Goal: Task Accomplishment & Management: Manage account settings

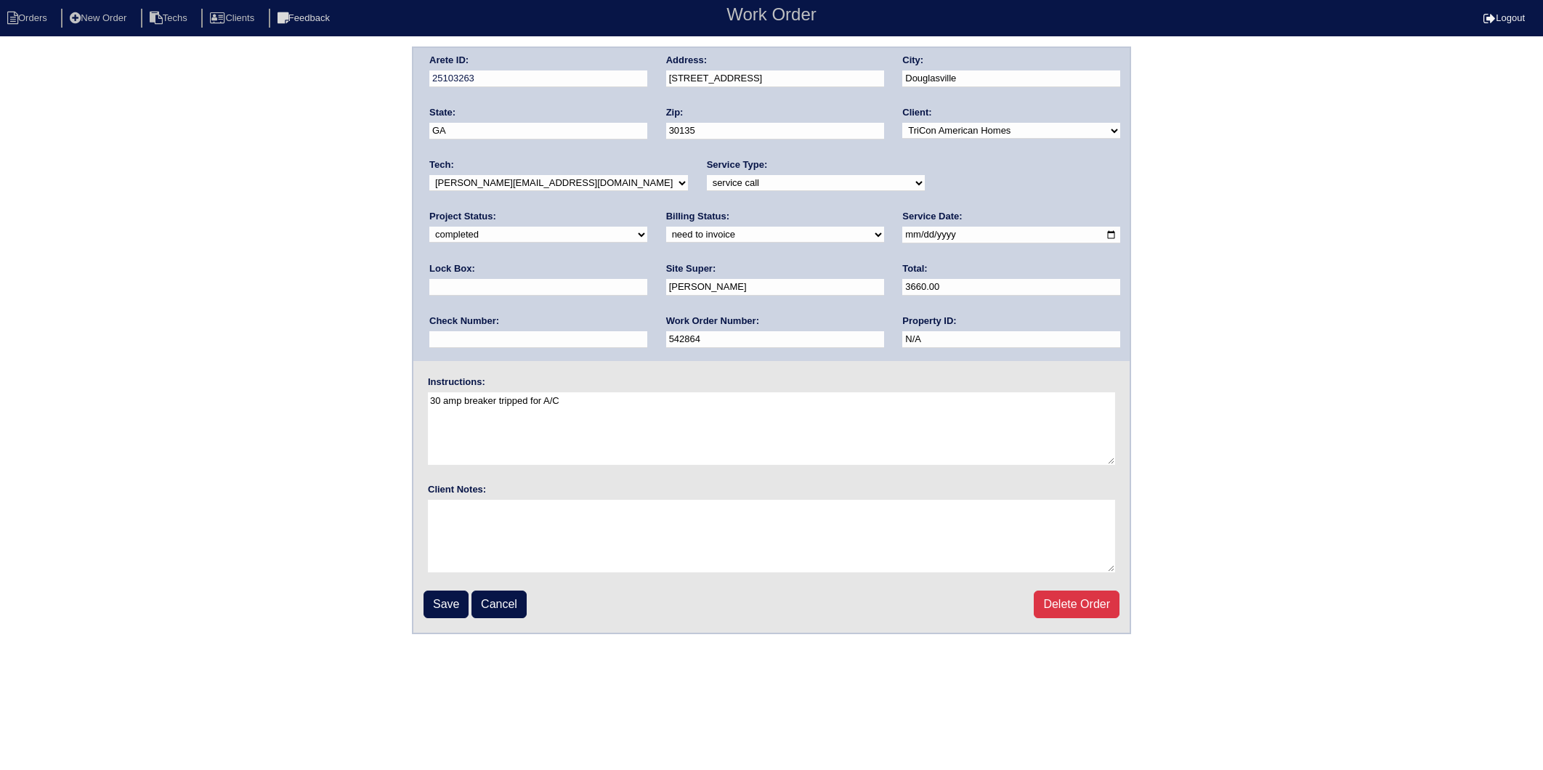
select select "completed"
click at [666, 233] on select "need to quote quoted need to invoice invoiced paid warranty purchase order need…" at bounding box center [775, 235] width 218 height 16
select select "invoiced"
click at [666, 227] on select "need to quote quoted need to invoice invoiced paid warranty purchase order need…" at bounding box center [775, 235] width 218 height 16
click at [442, 609] on input "Save" at bounding box center [445, 604] width 45 height 28
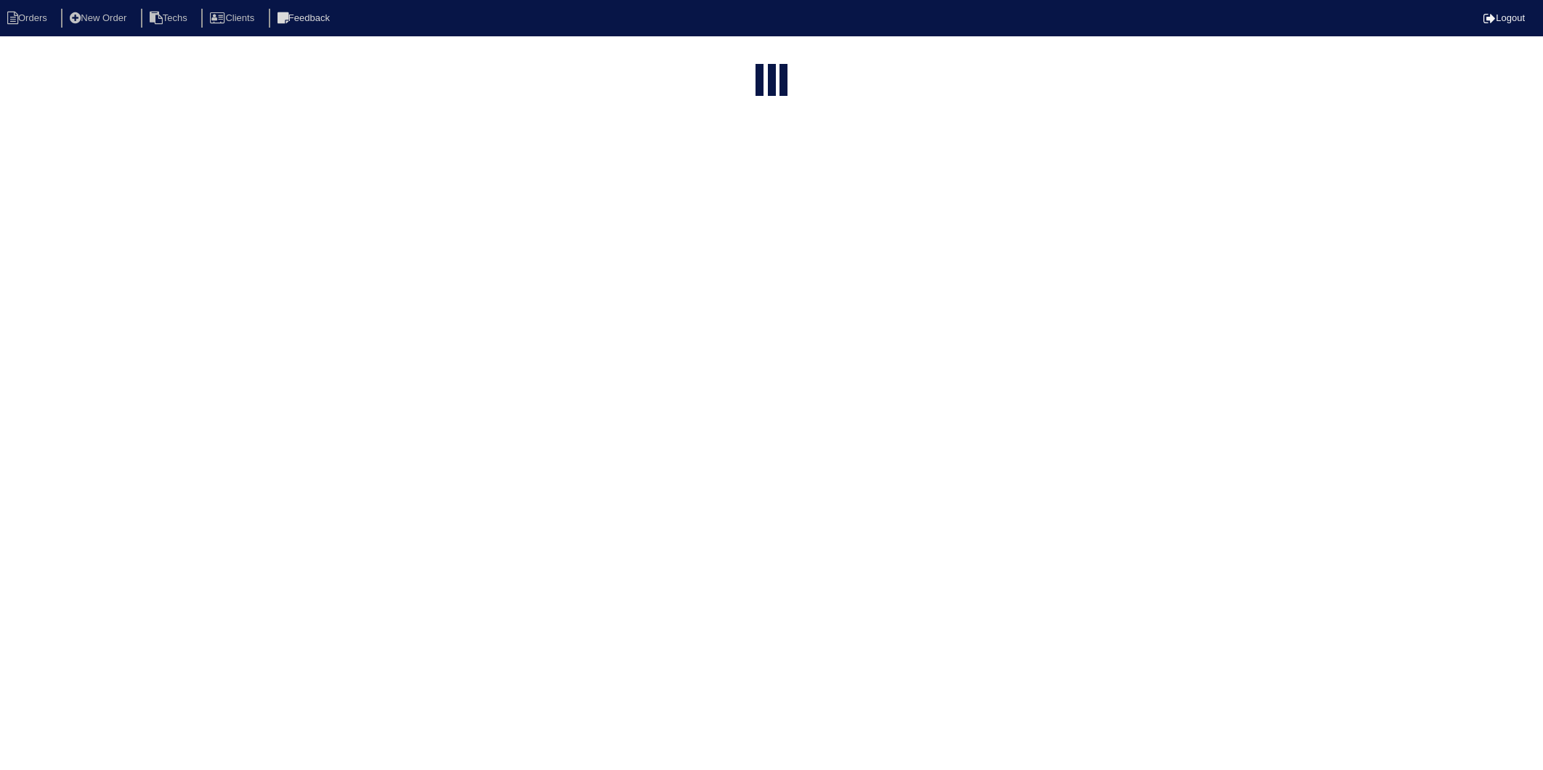
select select "15"
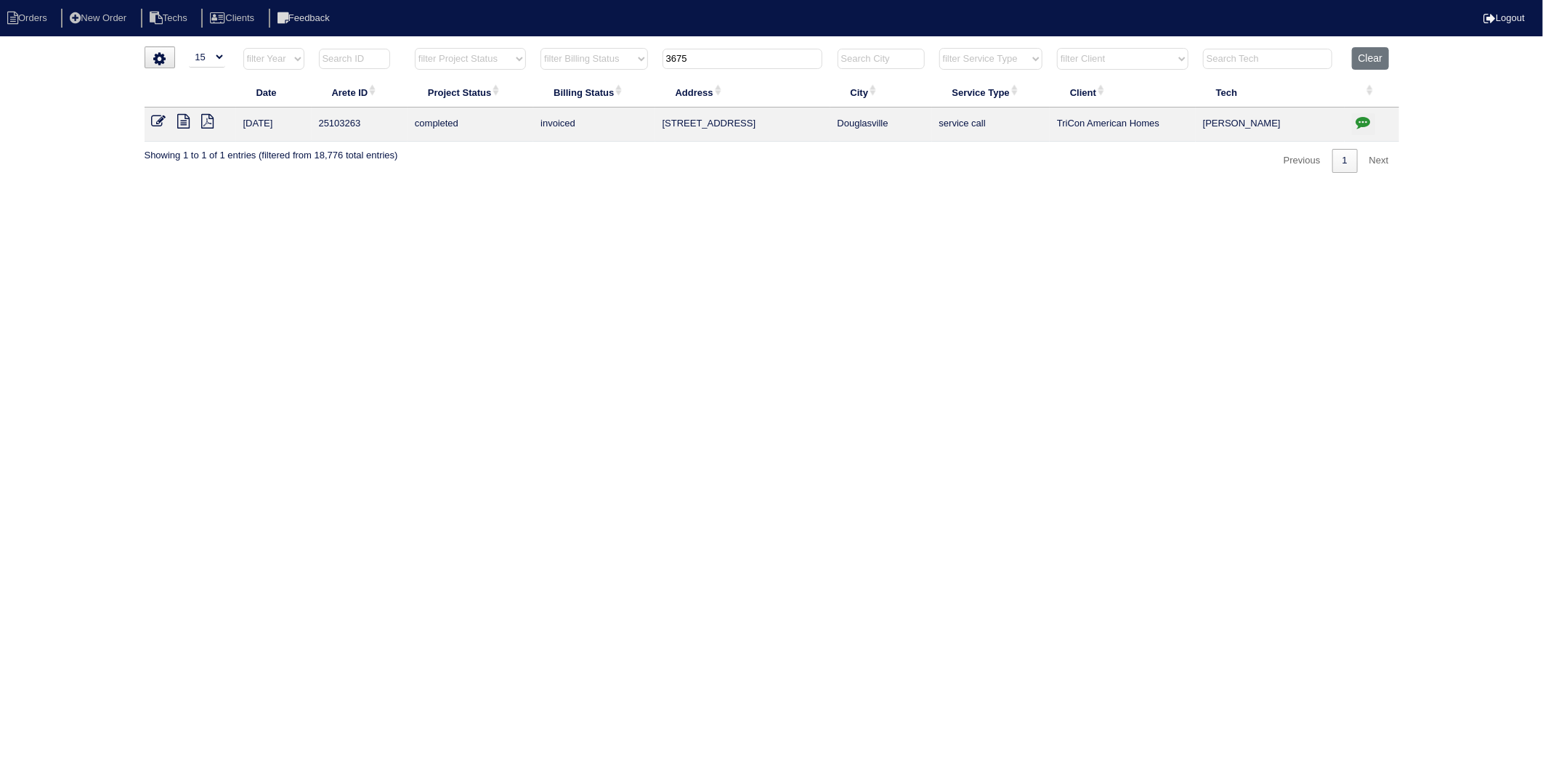
drag, startPoint x: 731, startPoint y: 58, endPoint x: 621, endPoint y: 78, distance: 112.2
click at [629, 78] on table "Date Arete ID Project Status Billing Status Address City Service Type Client Te…" at bounding box center [772, 94] width 1254 height 94
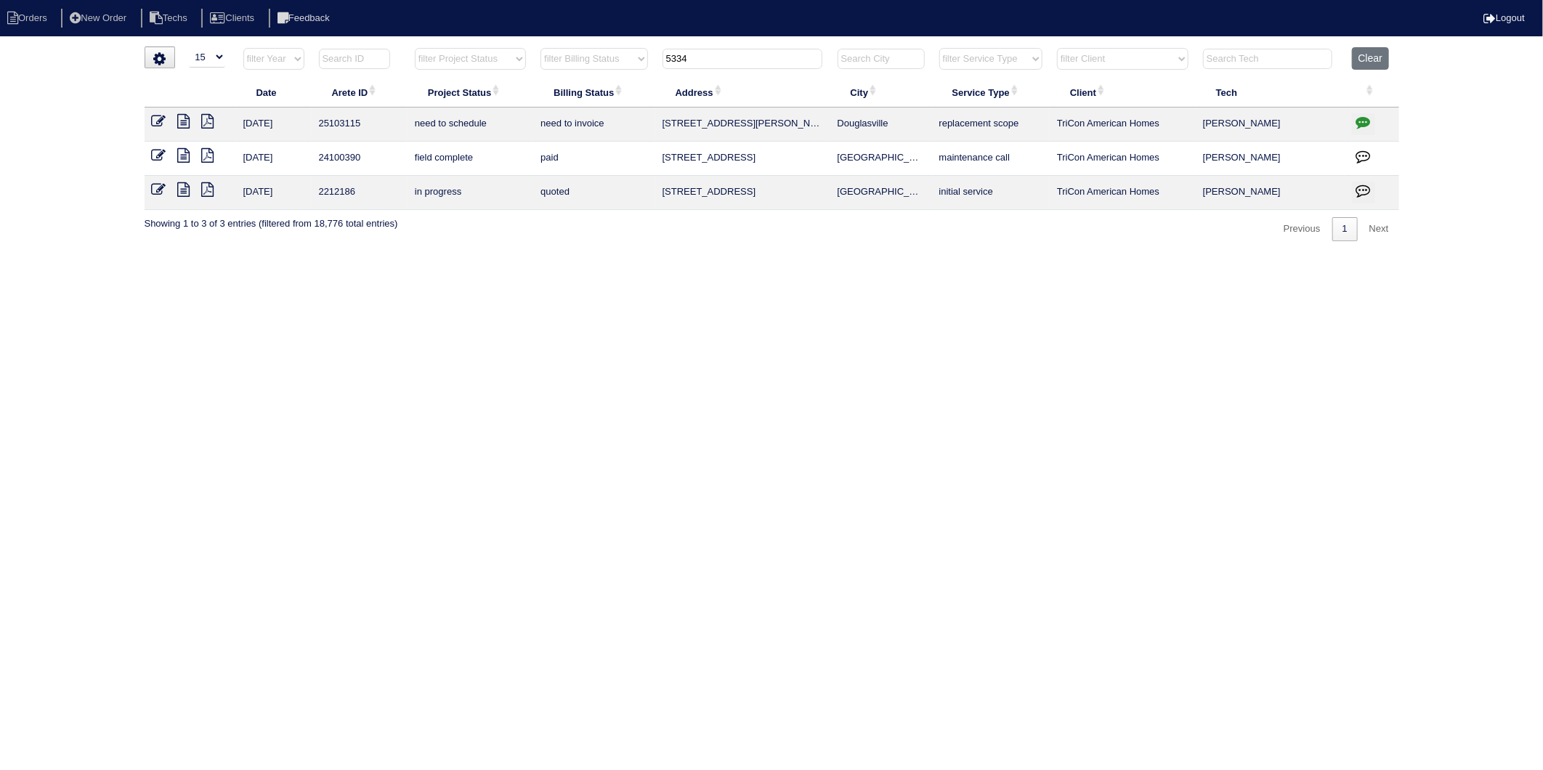
type input "5334"
click at [1361, 124] on icon "button" at bounding box center [1363, 122] width 15 height 15
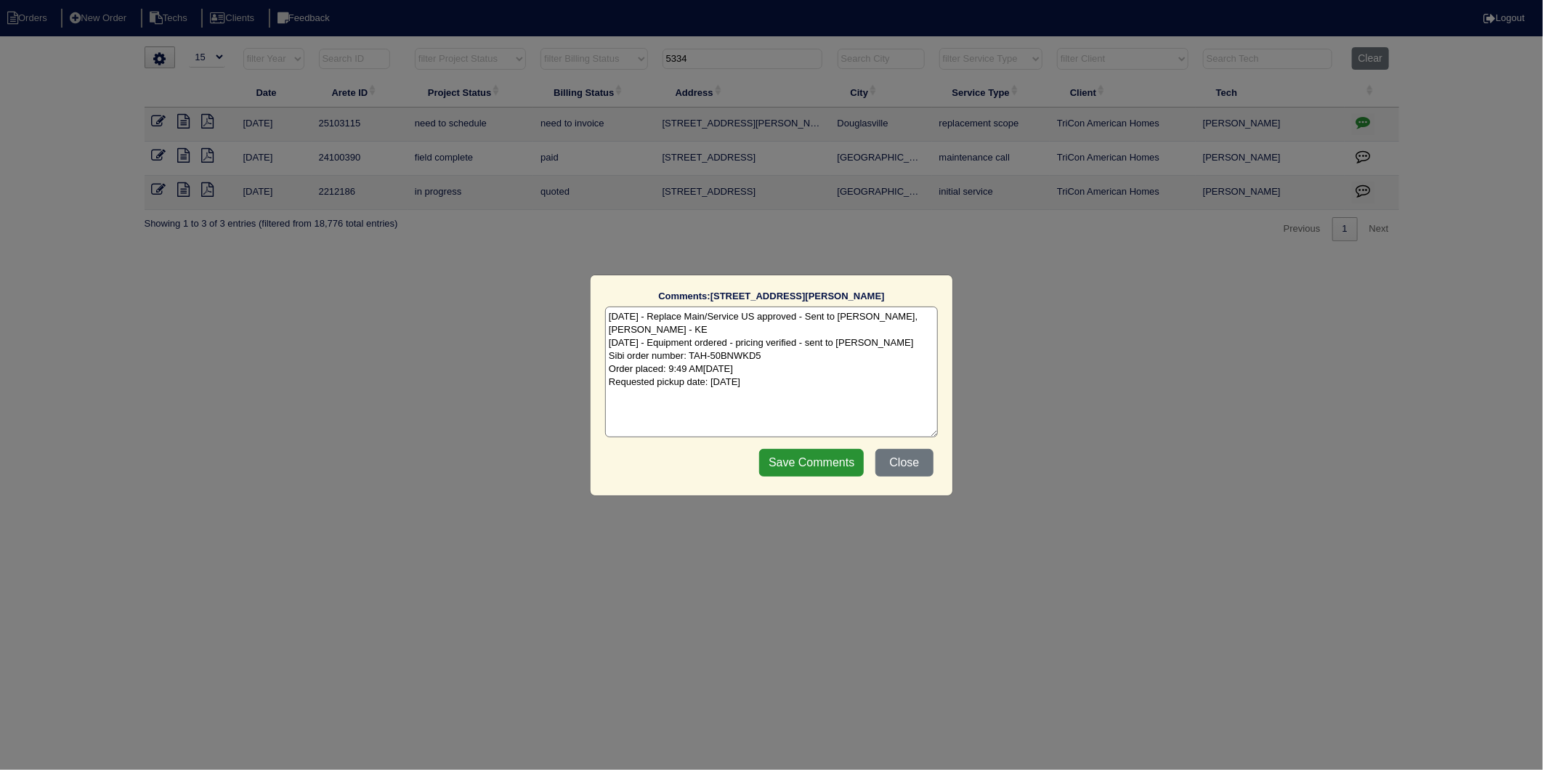
click at [824, 382] on textarea "9/6/25 - Replace Main/Service US approved - Sent to Dan, Payton, Reeca - KE 9/8…" at bounding box center [771, 371] width 333 height 131
type textarea "9/6/25 - Replace Main/Service US approved - Sent to Dan, Payton, Reeca - KE 9/8…"
click at [832, 468] on input "Save Comments" at bounding box center [811, 463] width 105 height 28
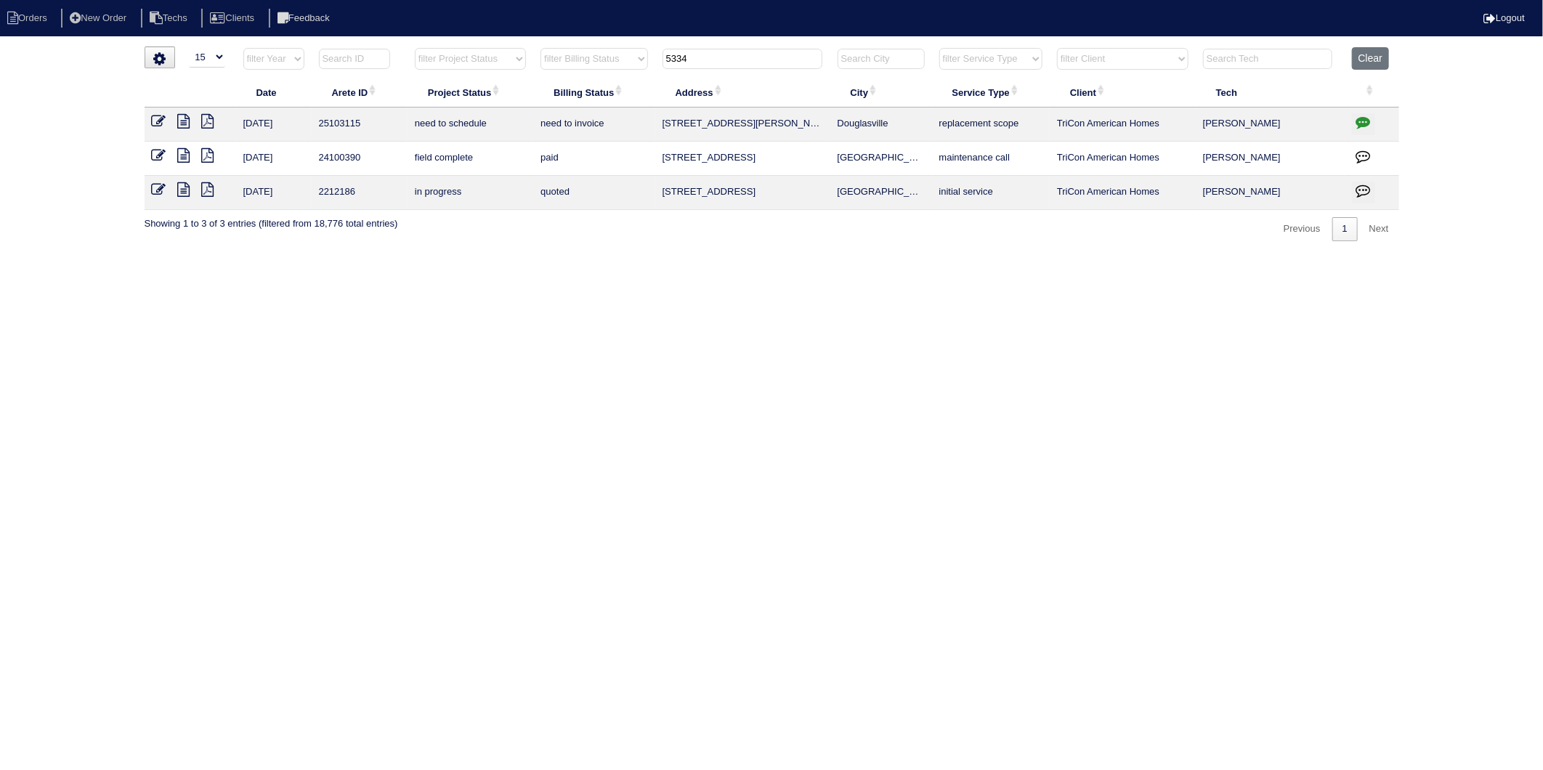
click at [155, 119] on icon at bounding box center [159, 121] width 15 height 15
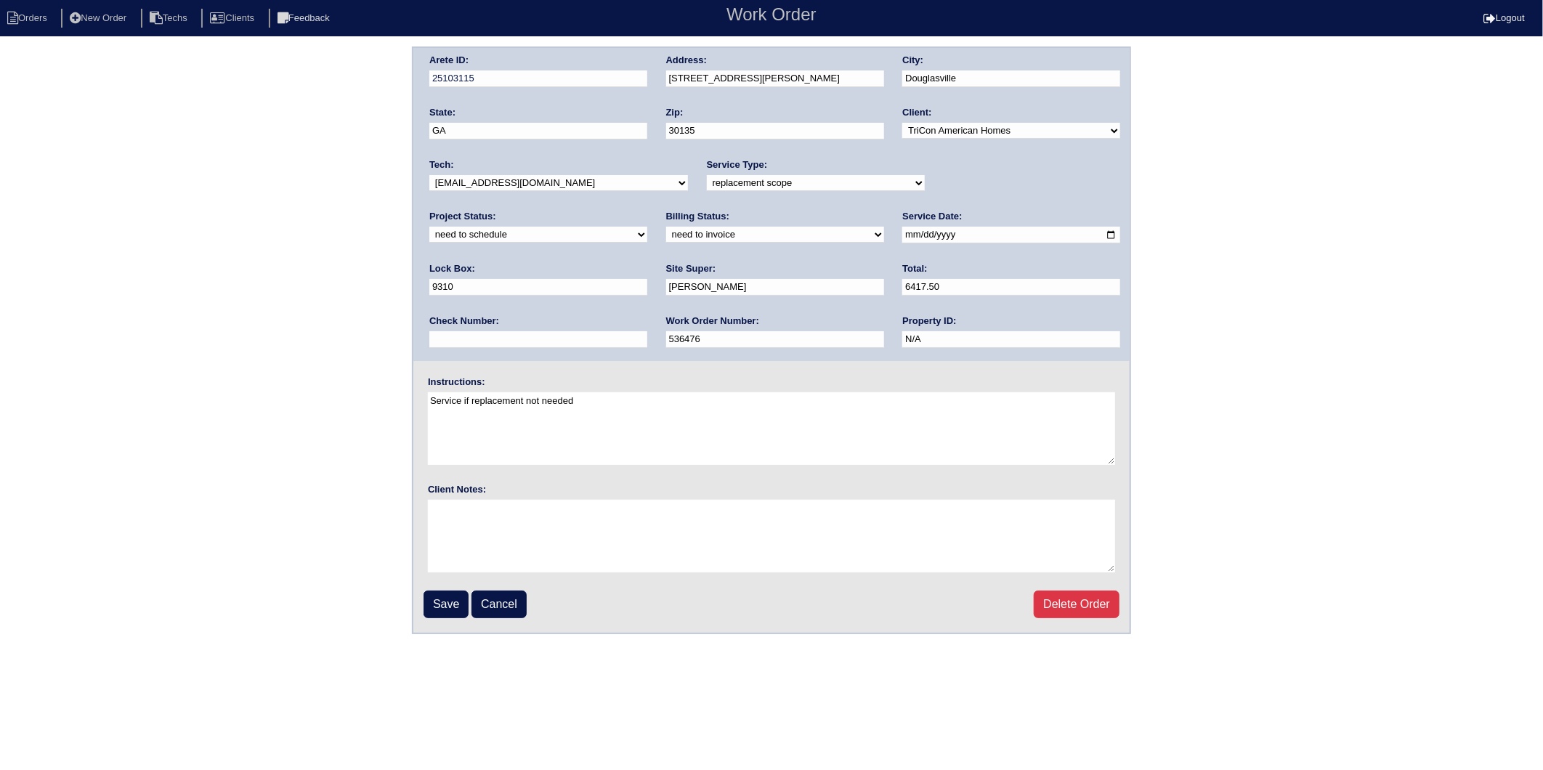
click at [647, 227] on select "new order assigned in progress field complete need to schedule admin review arc…" at bounding box center [538, 235] width 218 height 16
select select "completed"
click at [647, 227] on select "new order assigned in progress field complete need to schedule admin review arc…" at bounding box center [538, 235] width 218 height 16
click at [245, 267] on div "Arete ID: 25103115 Address: 5334 Slater Mill Cir City: Douglasville State: GA Z…" at bounding box center [771, 340] width 1543 height 588
click at [666, 232] on select "need to quote quoted need to invoice invoiced paid warranty purchase order need…" at bounding box center [775, 235] width 218 height 16
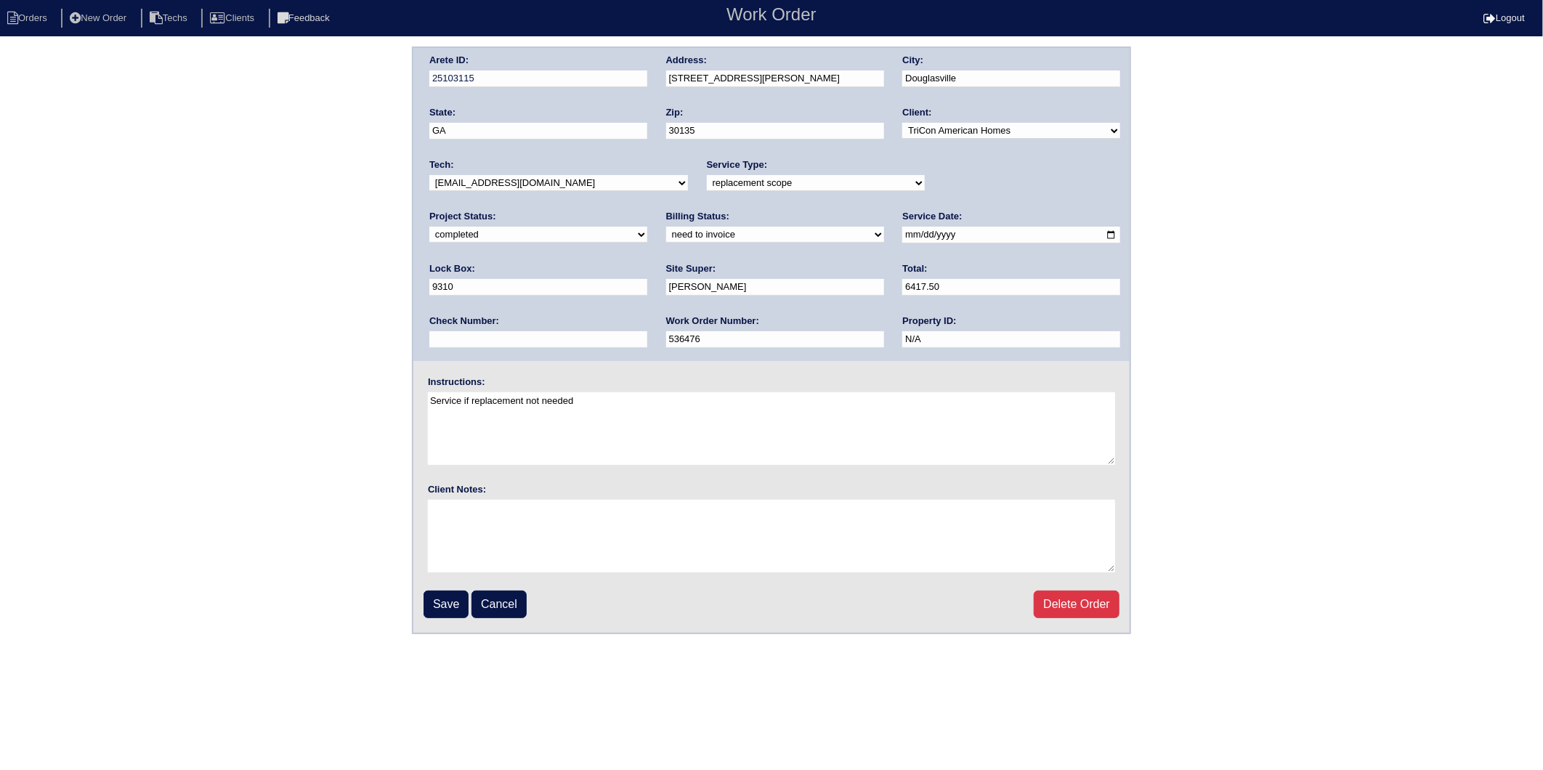
select select "invoiced"
click at [666, 227] on select "need to quote quoted need to invoice invoiced paid warranty purchase order need…" at bounding box center [775, 235] width 218 height 16
click at [452, 599] on input "Save" at bounding box center [445, 604] width 45 height 28
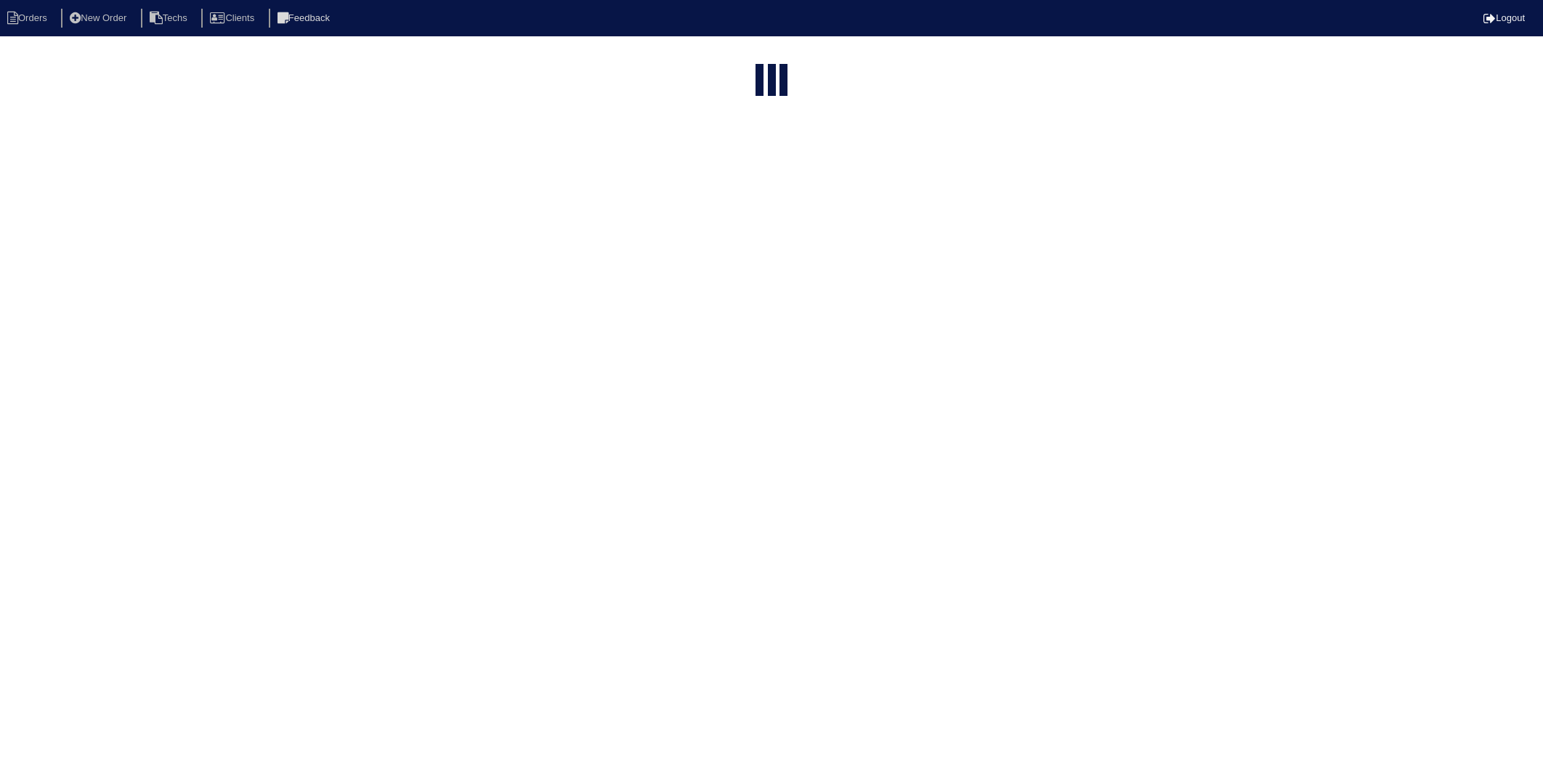
select select "15"
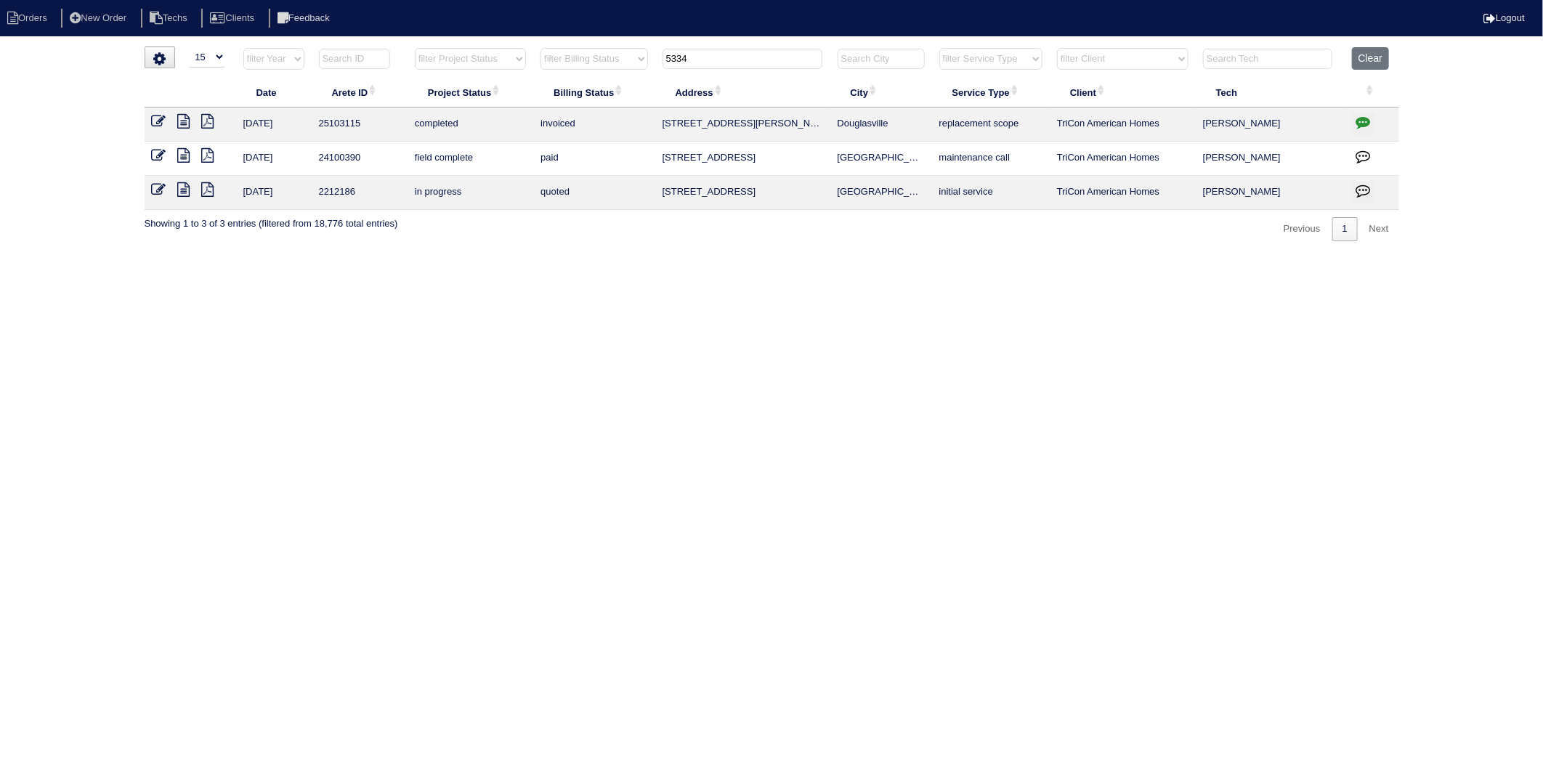
drag, startPoint x: 988, startPoint y: 276, endPoint x: 1173, endPoint y: 198, distance: 201.1
click at [988, 256] on html "Orders New Order Techs Clients Feedback Logout Orders New Order Users Clients M…" at bounding box center [771, 128] width 1543 height 256
drag, startPoint x: 1369, startPoint y: 62, endPoint x: 1340, endPoint y: 42, distance: 35.0
click at [1368, 61] on button "Clear" at bounding box center [1370, 58] width 37 height 23
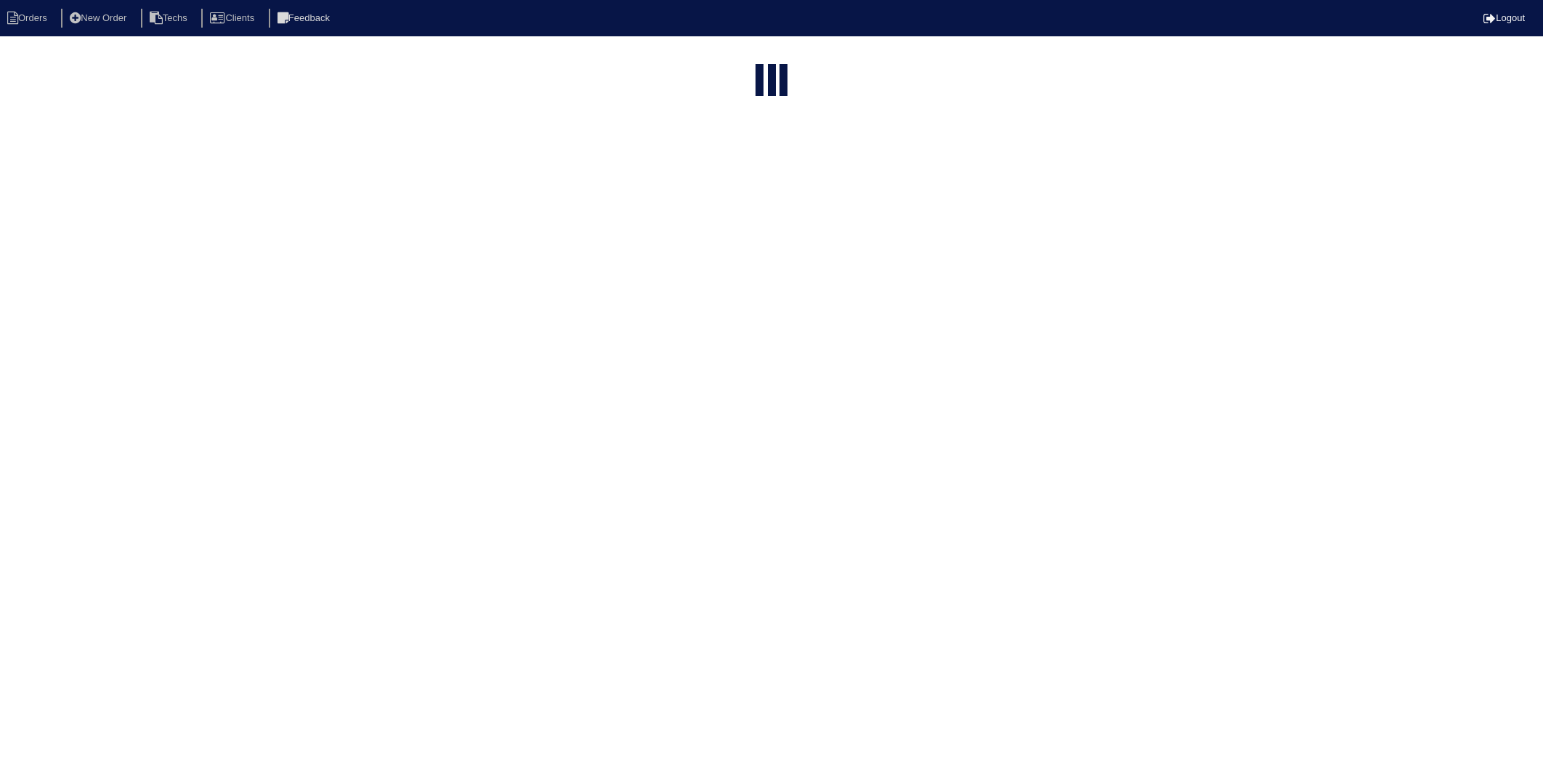
select select "15"
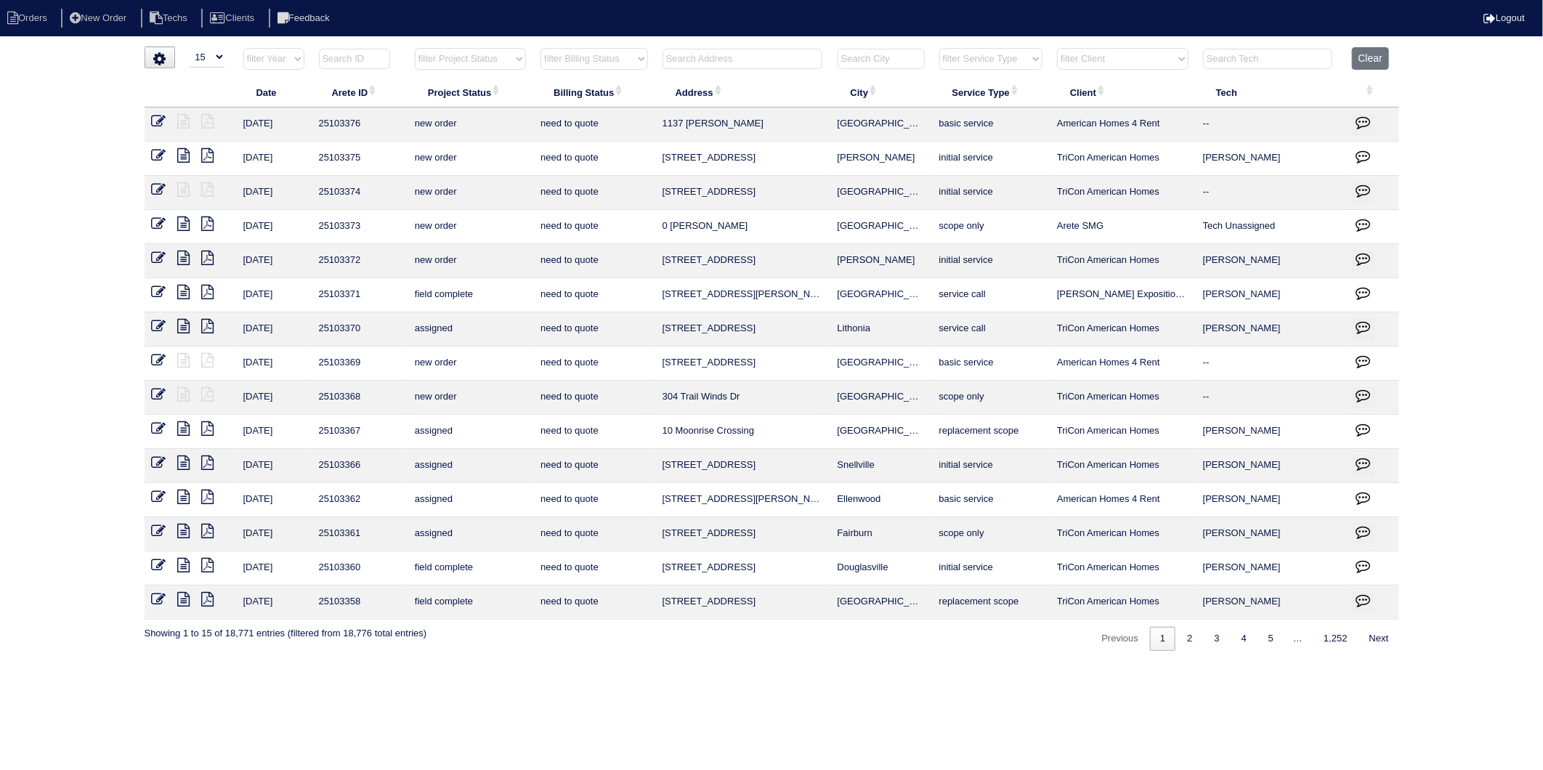
click at [709, 62] on input "text" at bounding box center [742, 59] width 160 height 20
type input "50"
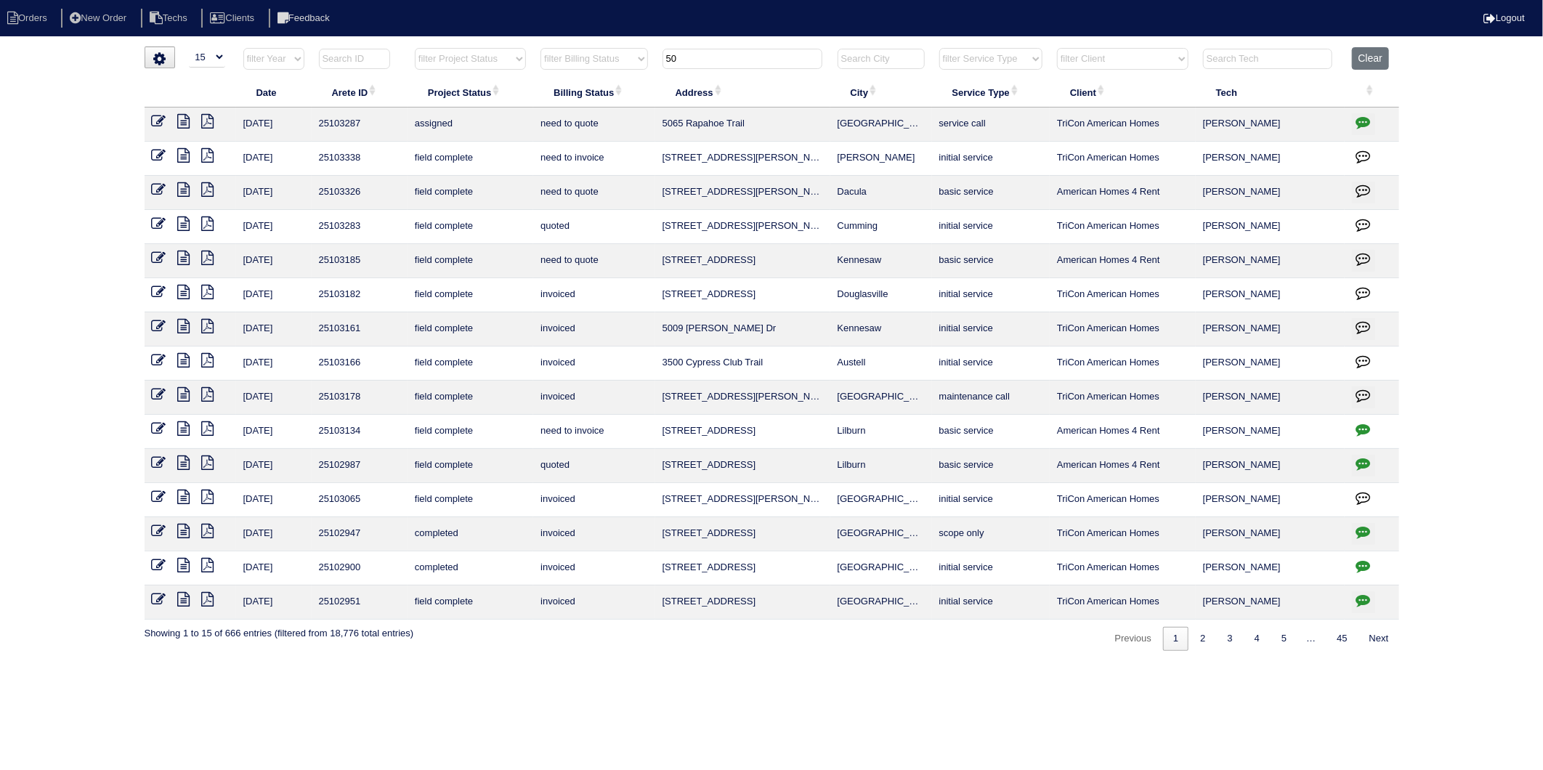
click at [157, 157] on icon at bounding box center [159, 155] width 15 height 15
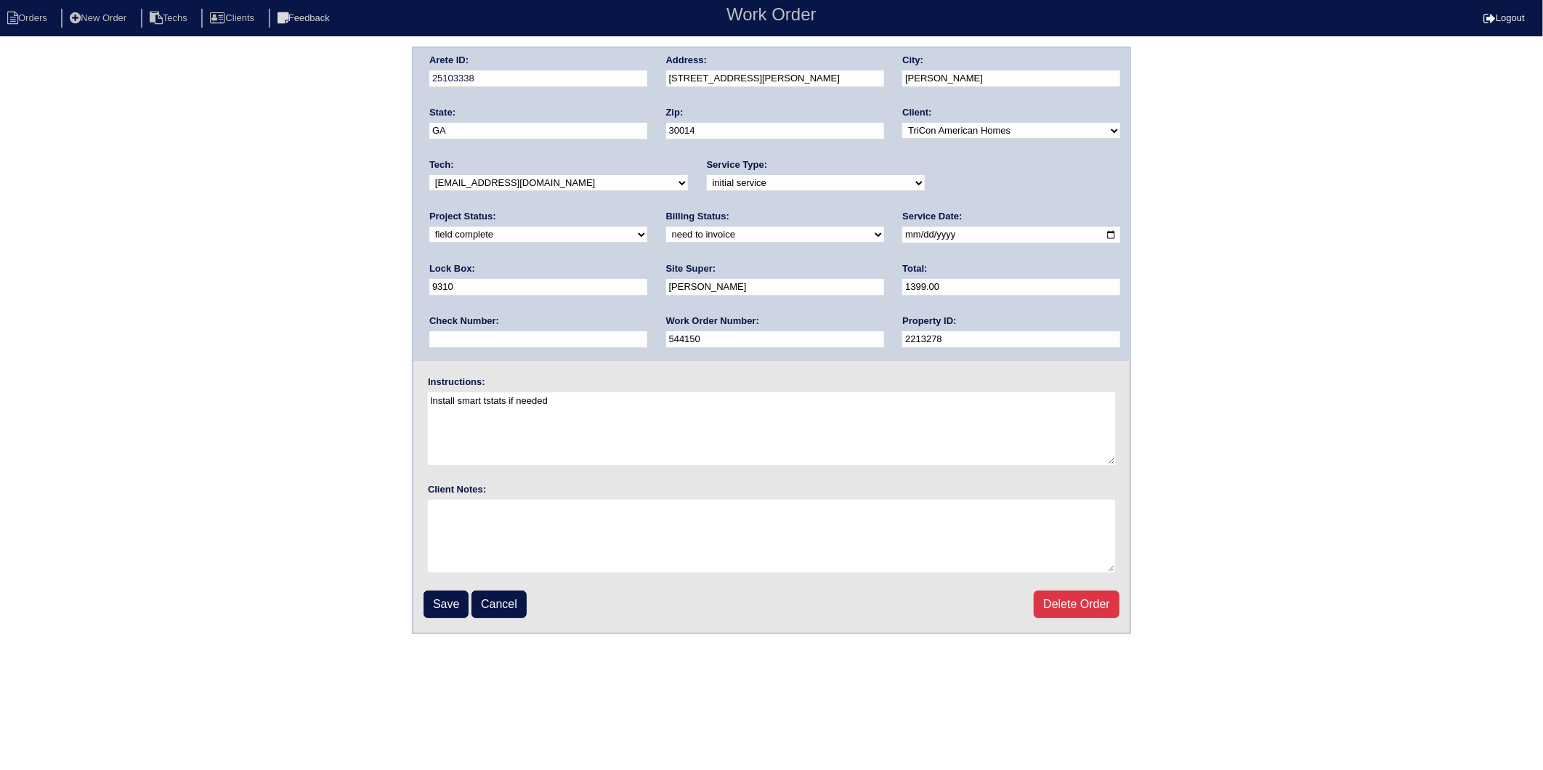
click at [666, 232] on select "need to quote quoted need to invoice invoiced paid warranty purchase order need…" at bounding box center [775, 235] width 218 height 16
select select "invoiced"
click at [666, 227] on select "need to quote quoted need to invoice invoiced paid warranty purchase order need…" at bounding box center [775, 235] width 218 height 16
click at [434, 611] on input "Save" at bounding box center [445, 604] width 45 height 28
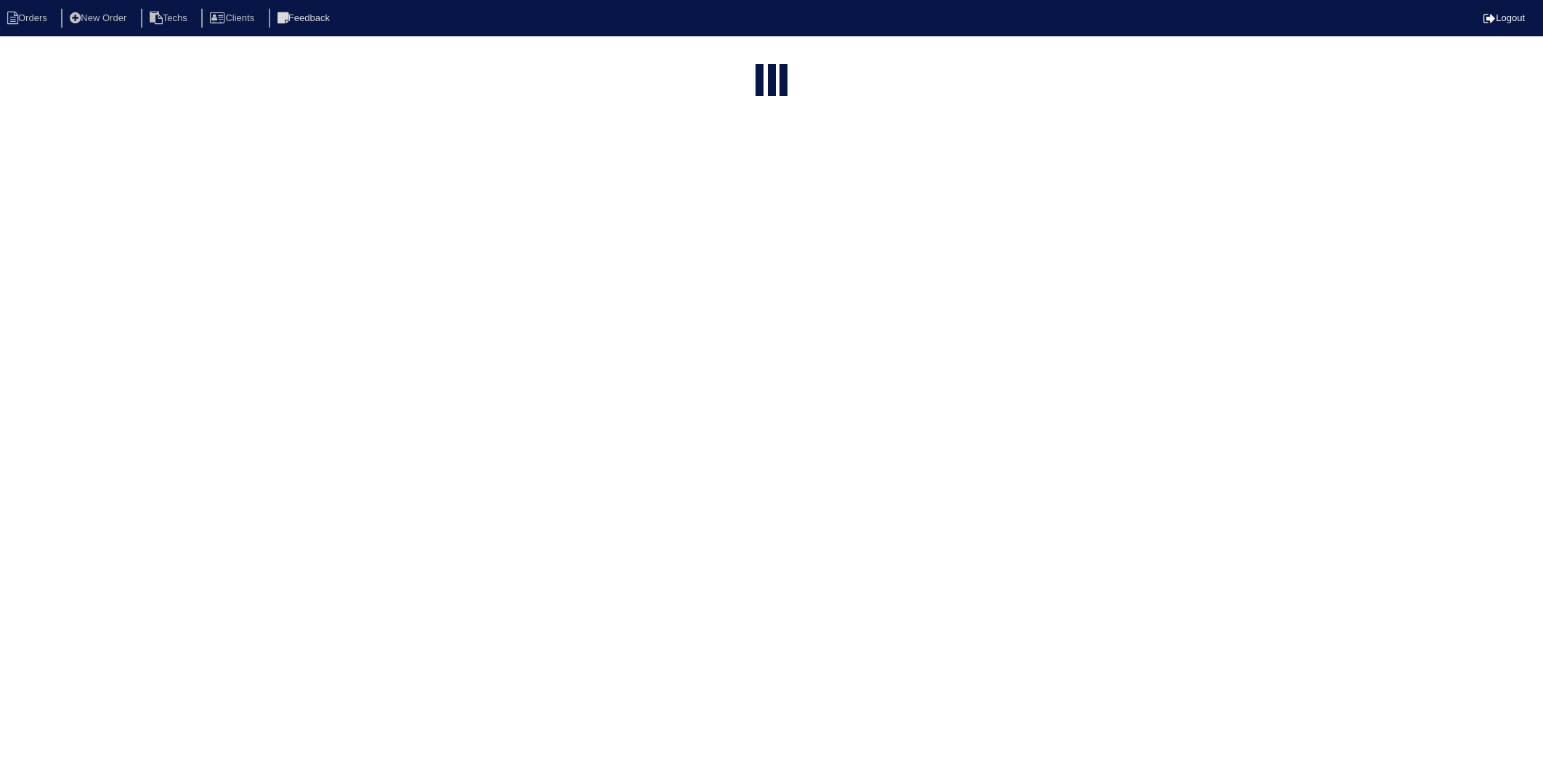
select select "15"
type input "50"
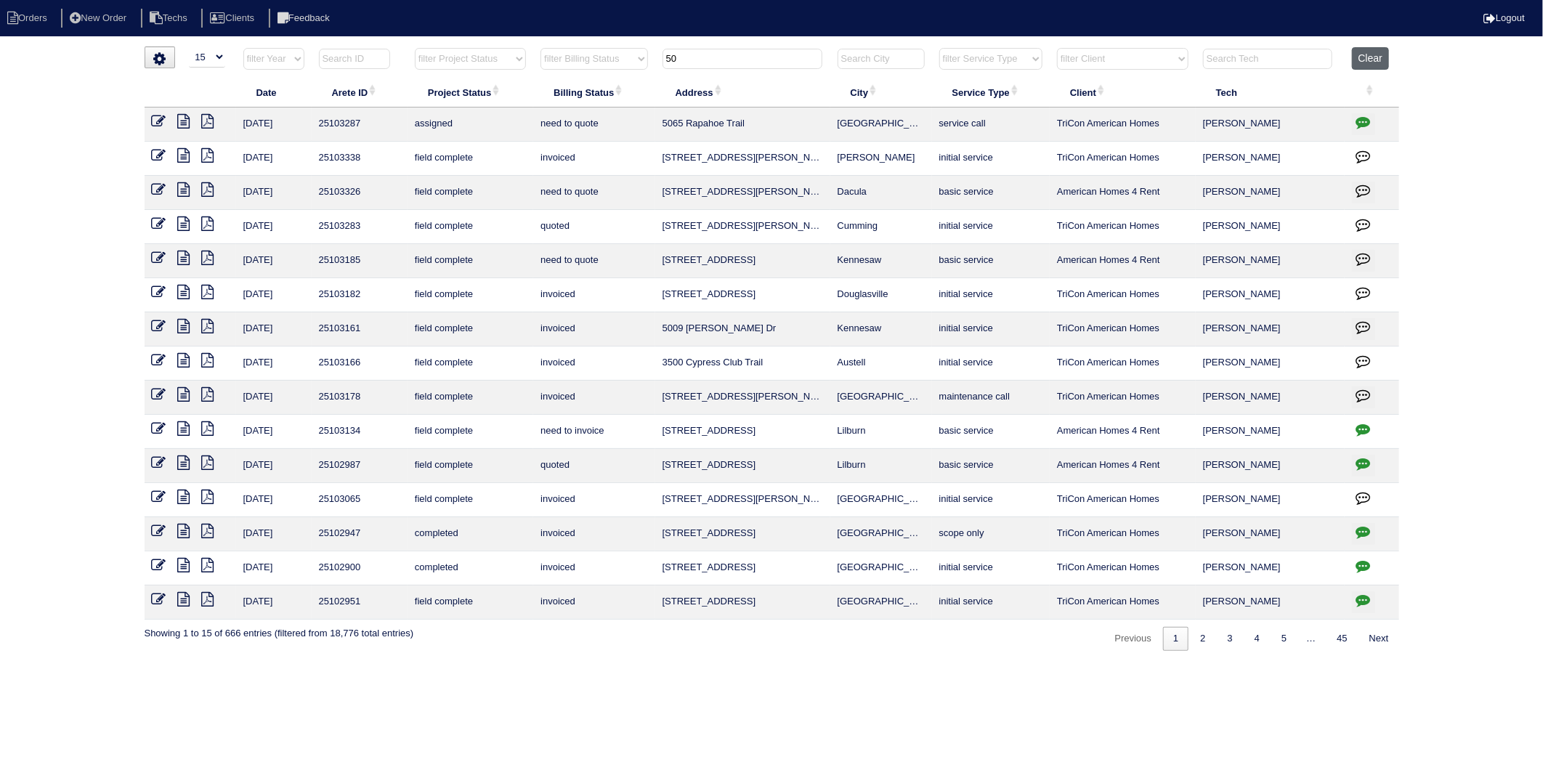
click at [1357, 59] on button "Clear" at bounding box center [1370, 58] width 37 height 23
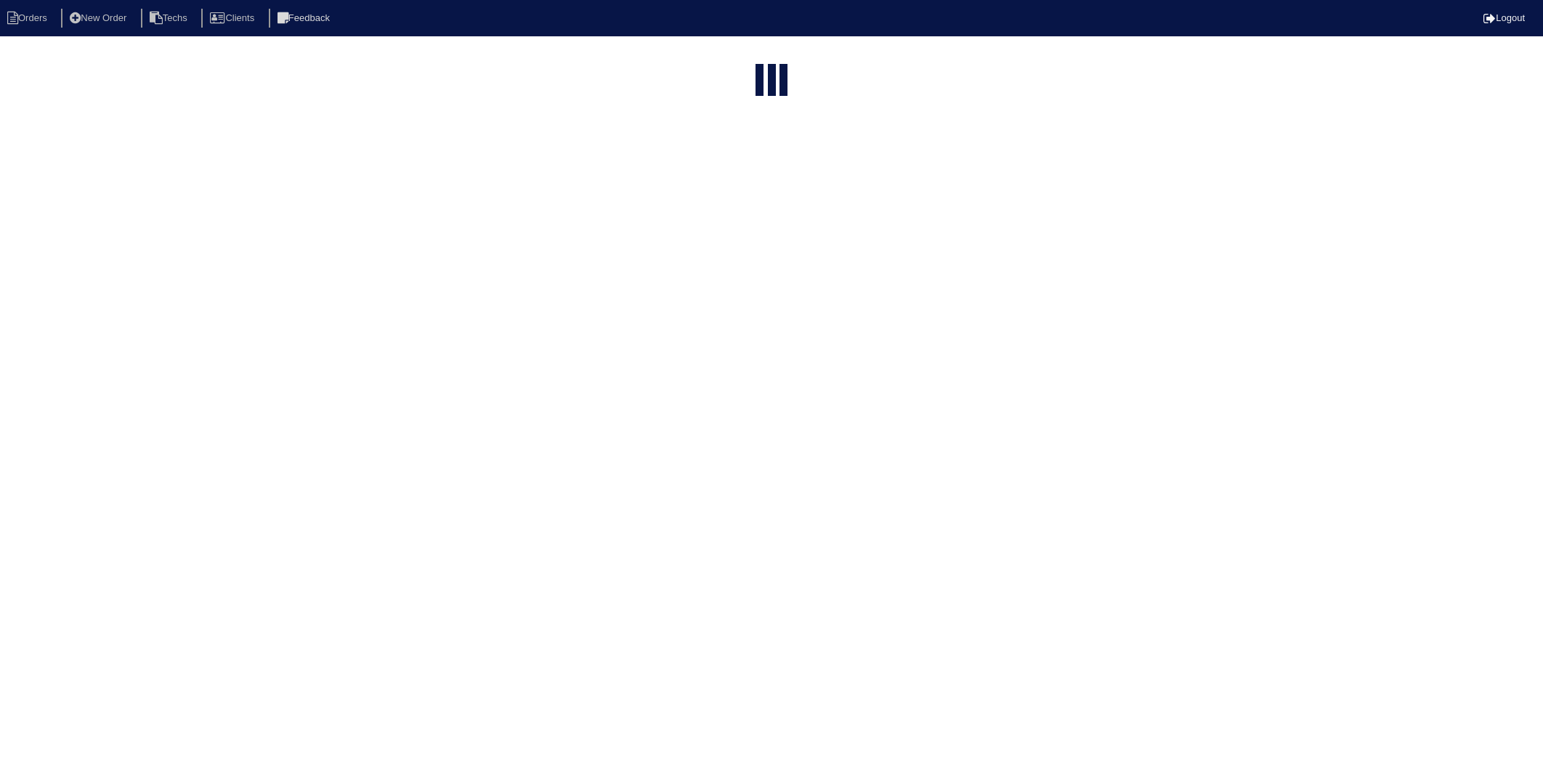
select select "15"
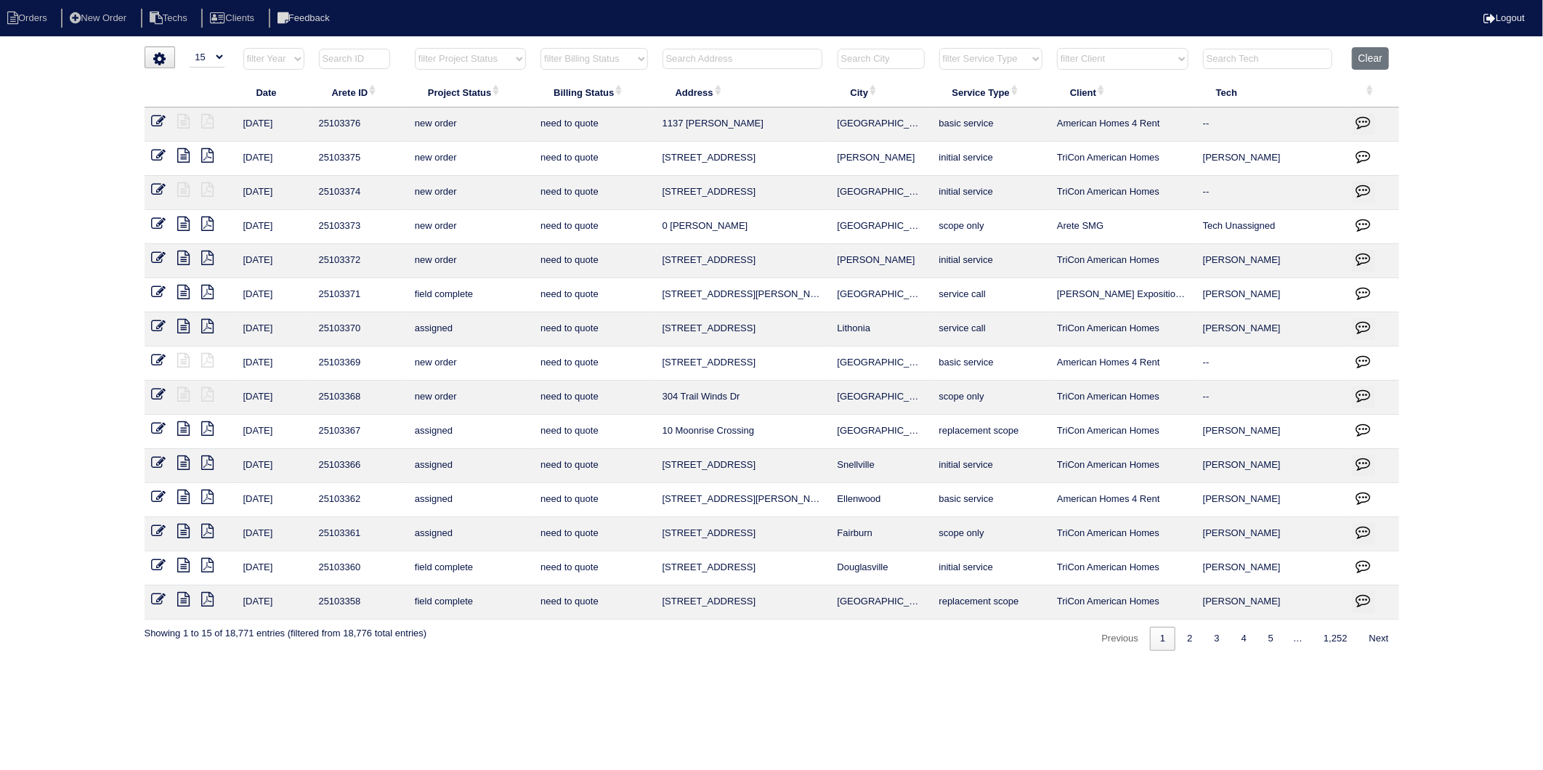
click at [619, 62] on select "filter Billing Status -- Any Billing Status -- need to quote quoted need to inv…" at bounding box center [593, 59] width 107 height 22
click at [541, 48] on select "filter Billing Status -- Any Billing Status -- need to quote quoted need to inv…" at bounding box center [593, 59] width 107 height 22
select select "need to invoice"
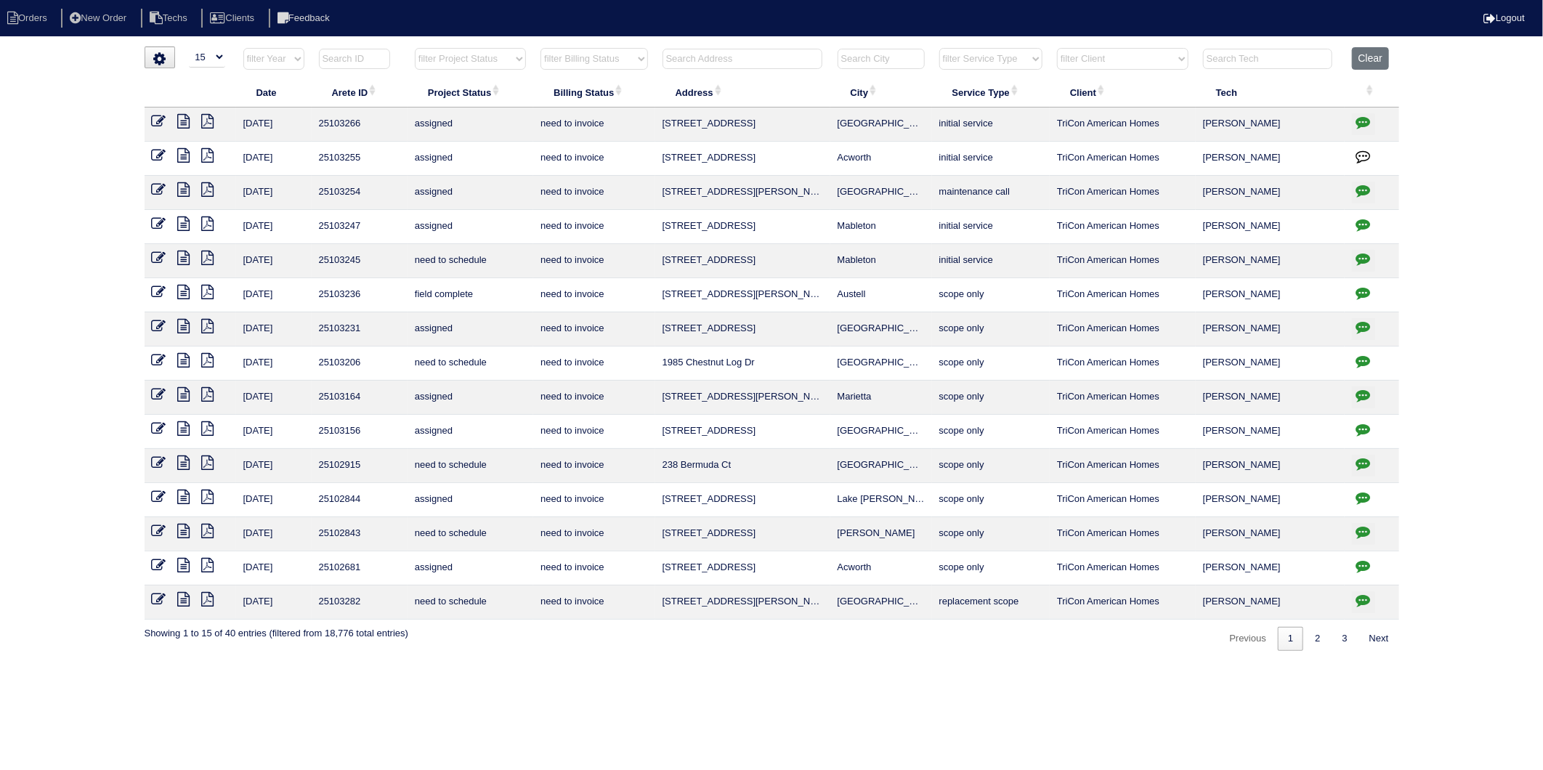
click at [185, 294] on icon at bounding box center [184, 292] width 12 height 15
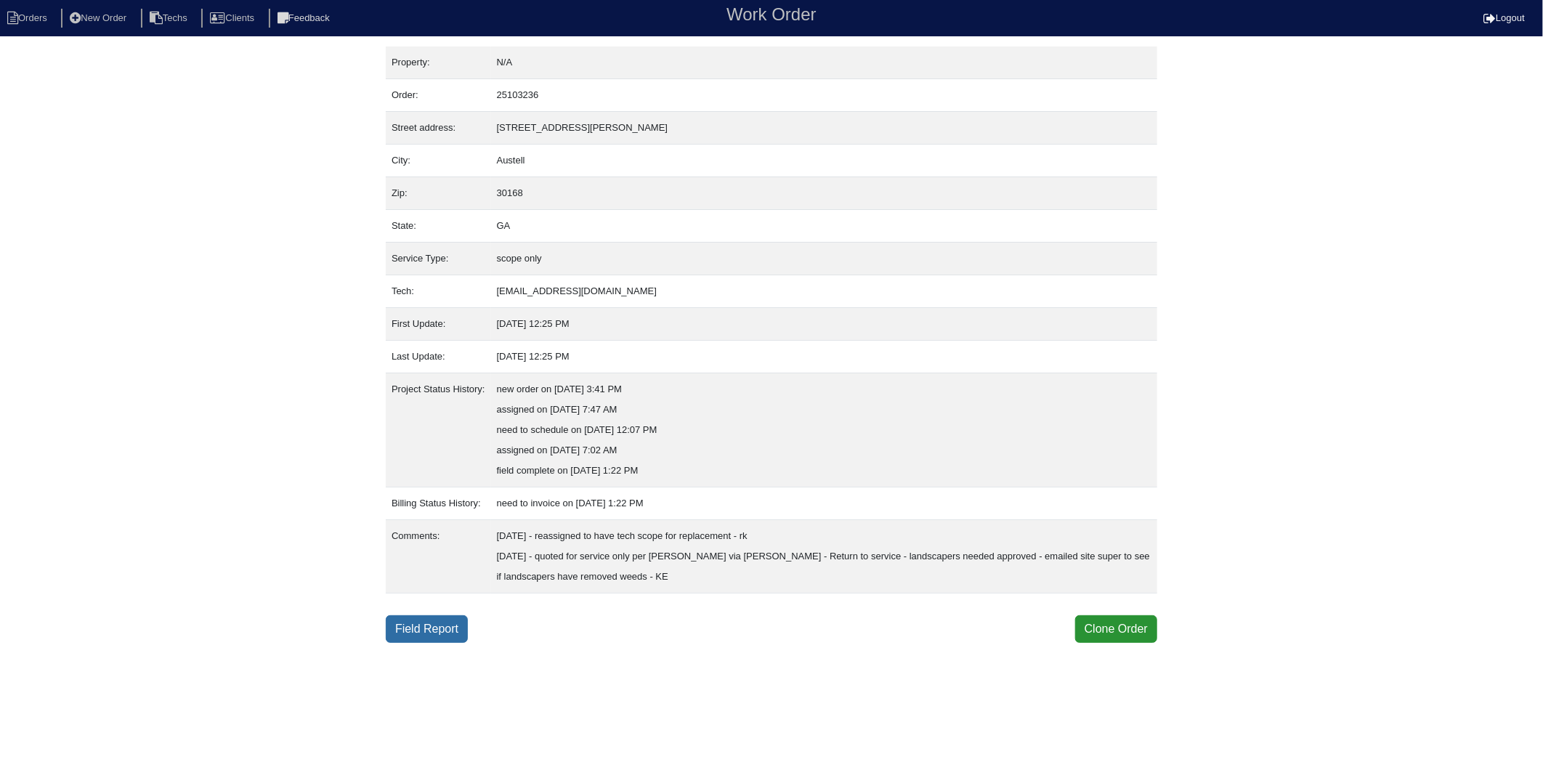
click at [417, 627] on link "Field Report" at bounding box center [427, 629] width 82 height 28
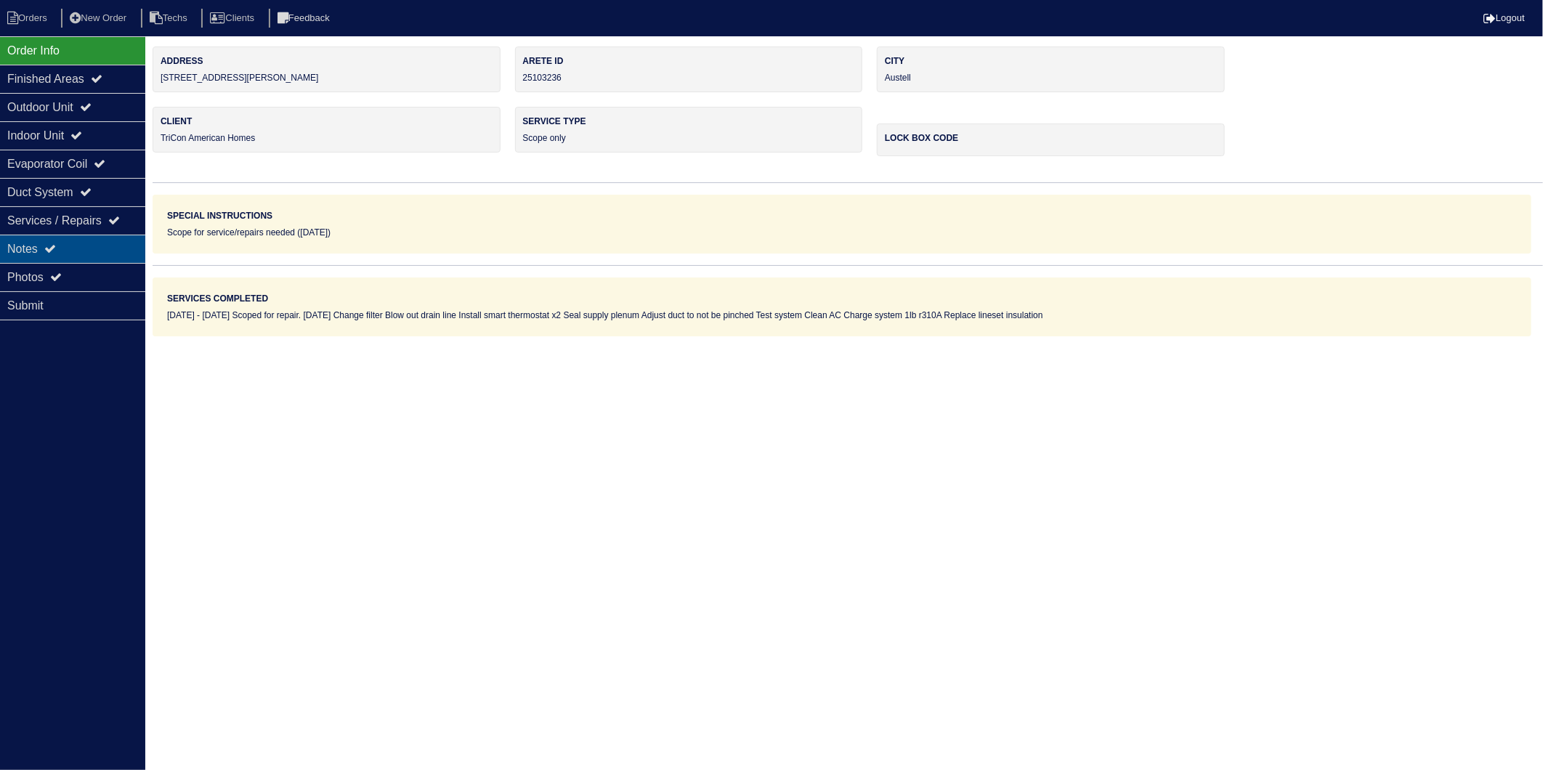
click at [17, 250] on div "Notes" at bounding box center [72, 249] width 145 height 28
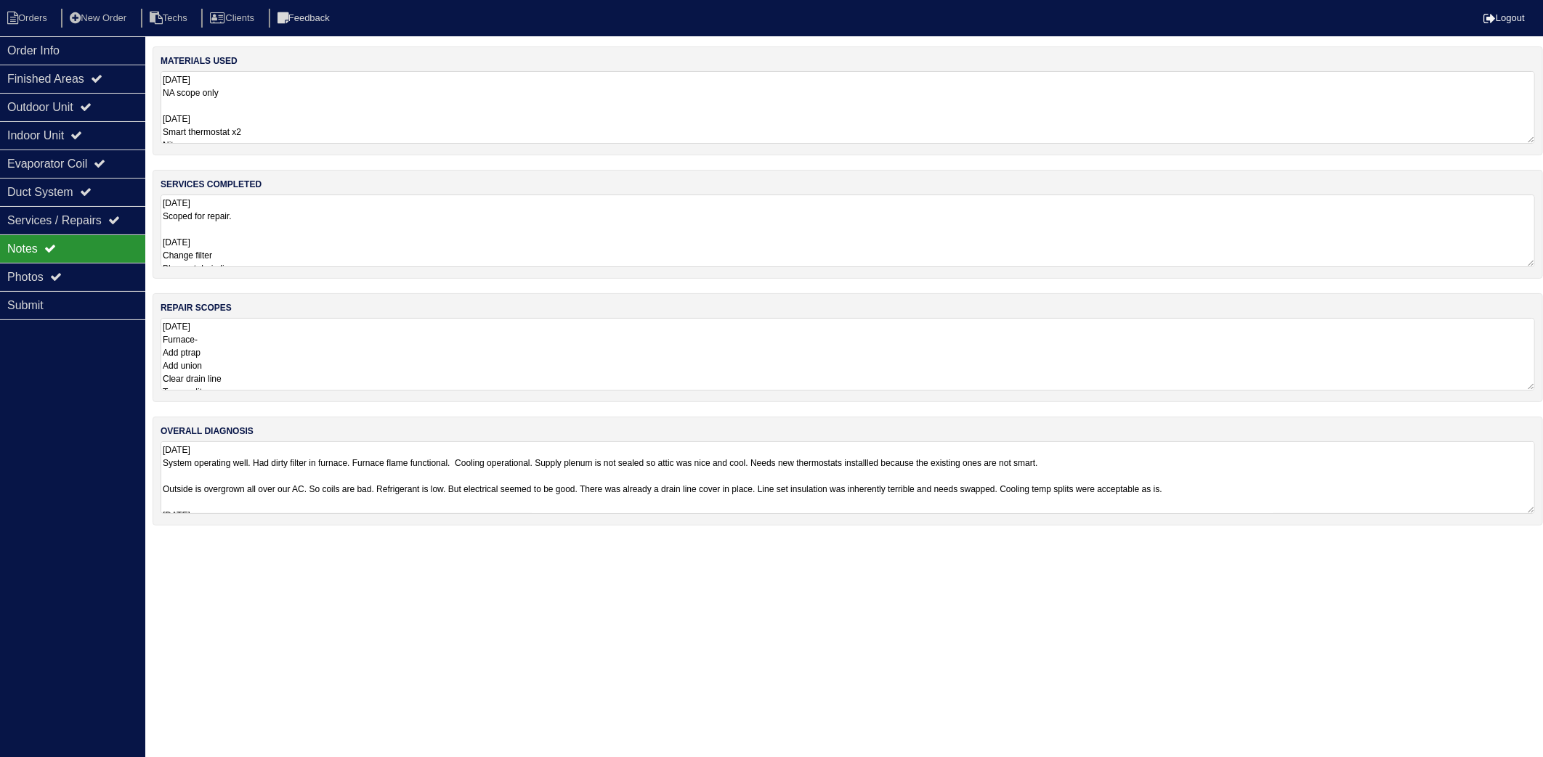
click at [313, 118] on textarea "9.4.25 NA scope only 9/11/25 Smart thermostat x2 Nitrogen Pvc union x1 Lineset …" at bounding box center [848, 107] width 1374 height 73
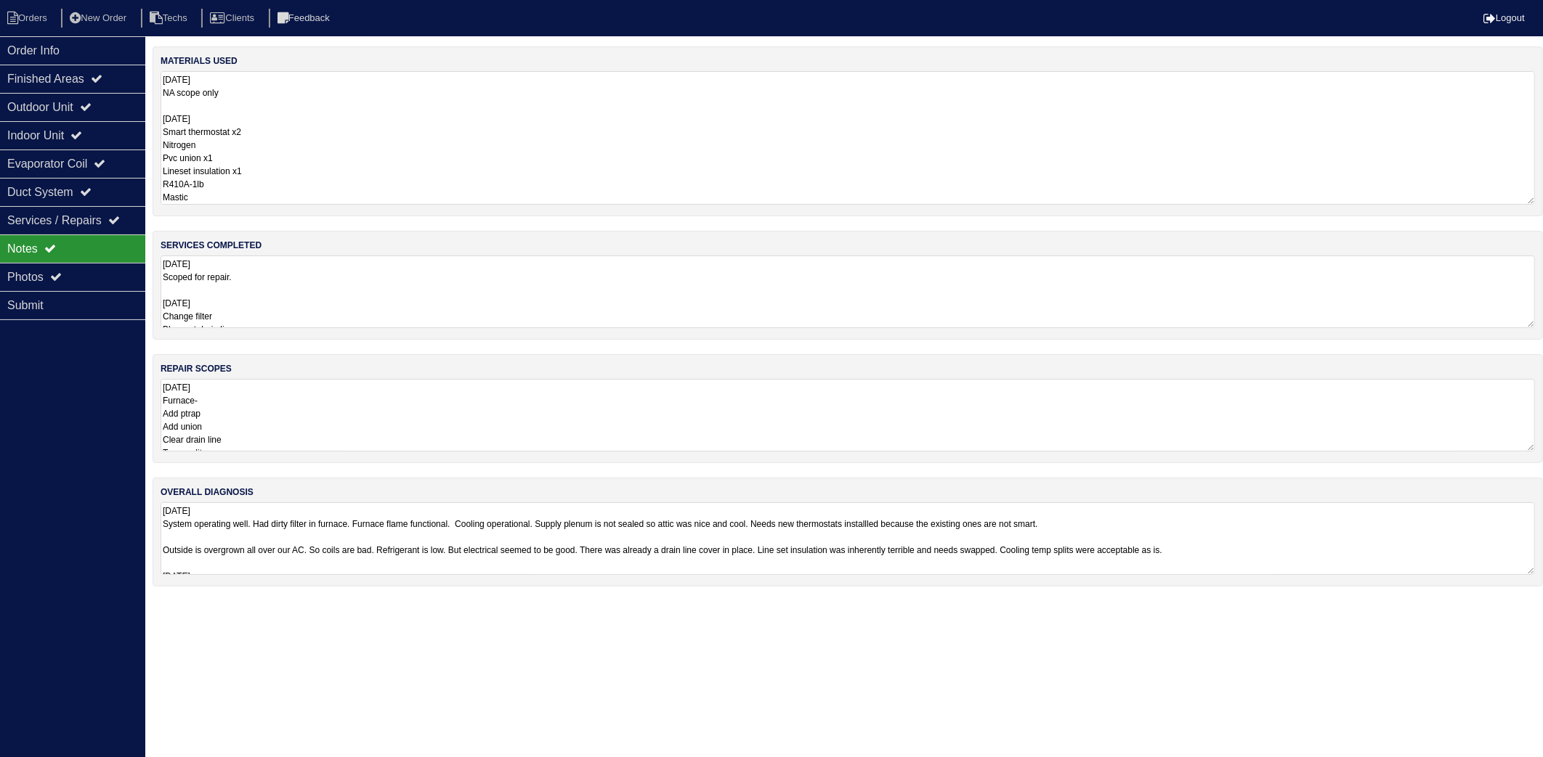
click at [318, 293] on textarea "9.4.25 Scoped for repair. 9/11/25 Change filter Blow out drain line Install sma…" at bounding box center [848, 292] width 1374 height 73
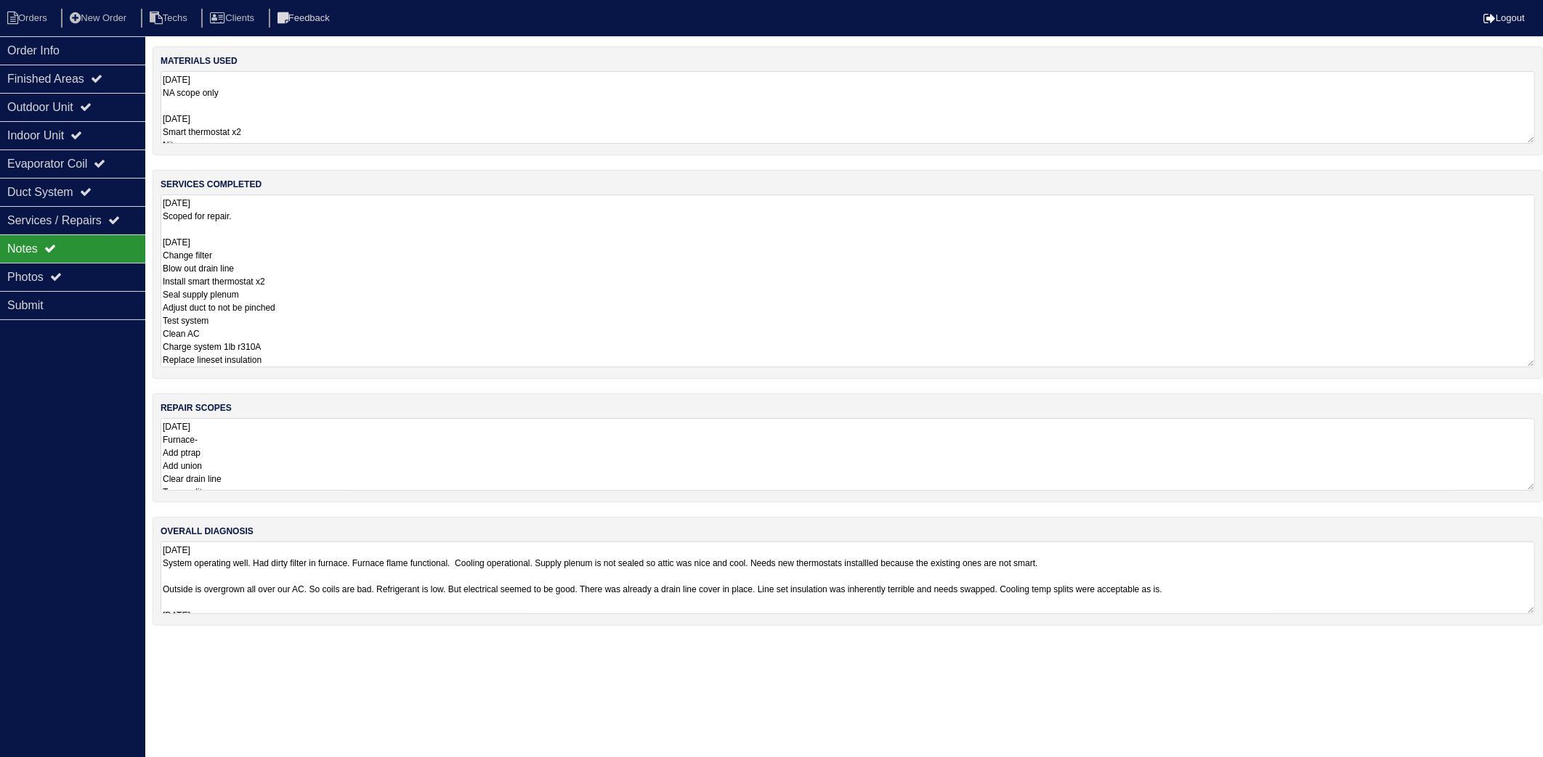
click at [308, 458] on textarea "9.4.25 Furnace- Add ptrap Add union Clear drain line Temp splits Heat temp Add …" at bounding box center [848, 454] width 1374 height 73
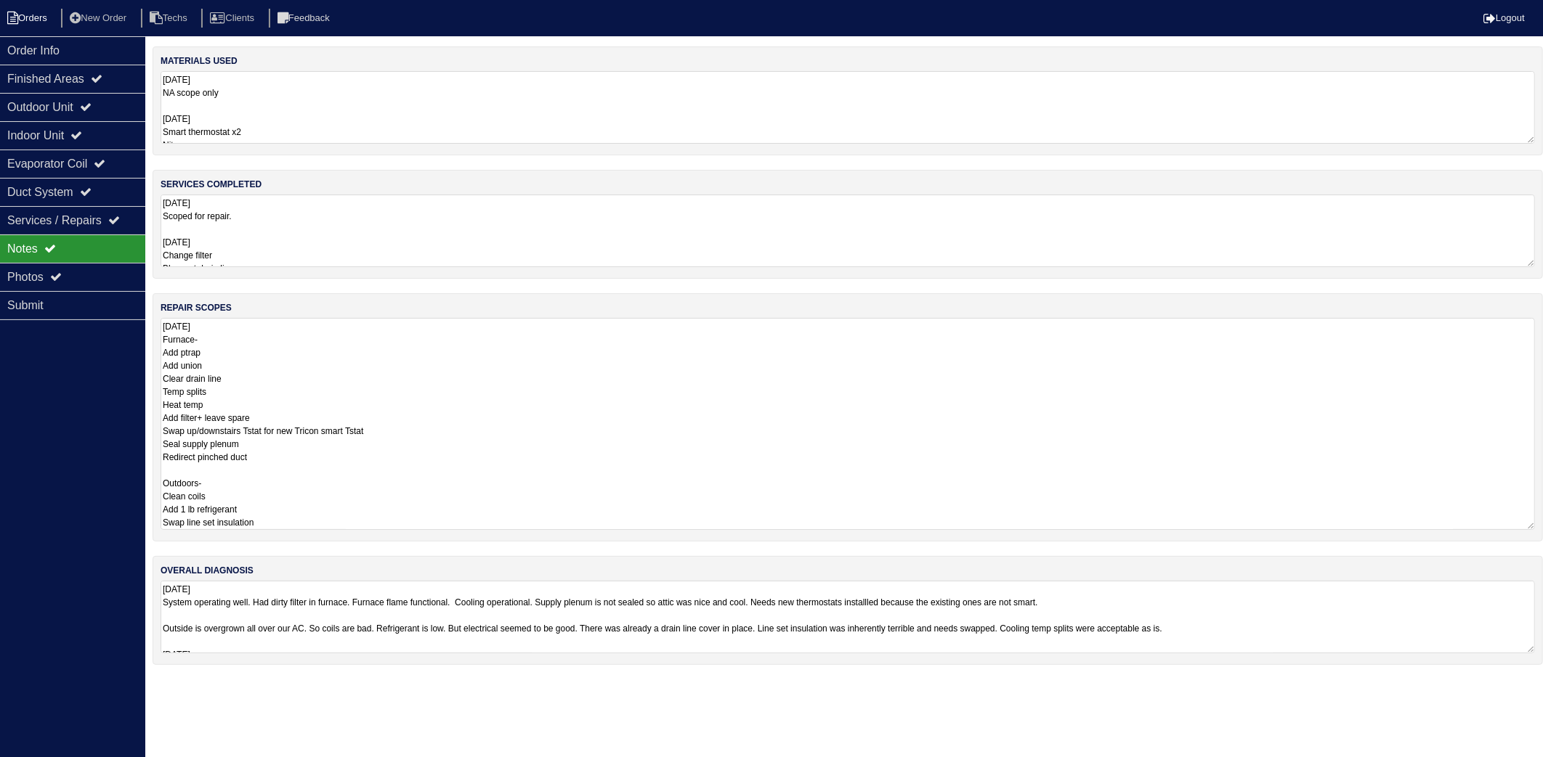
click at [26, 15] on li "Orders" at bounding box center [29, 19] width 59 height 20
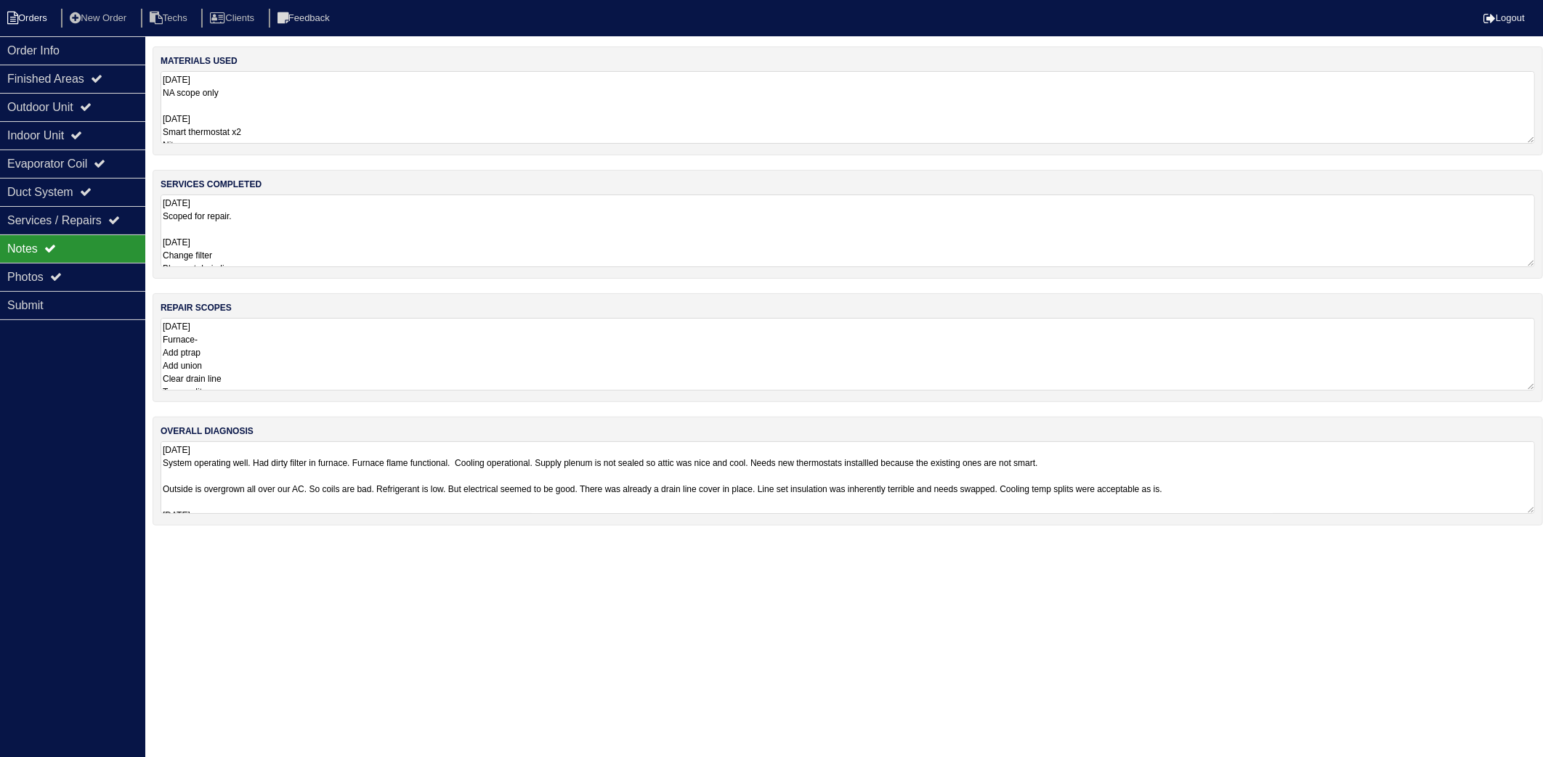
select select "15"
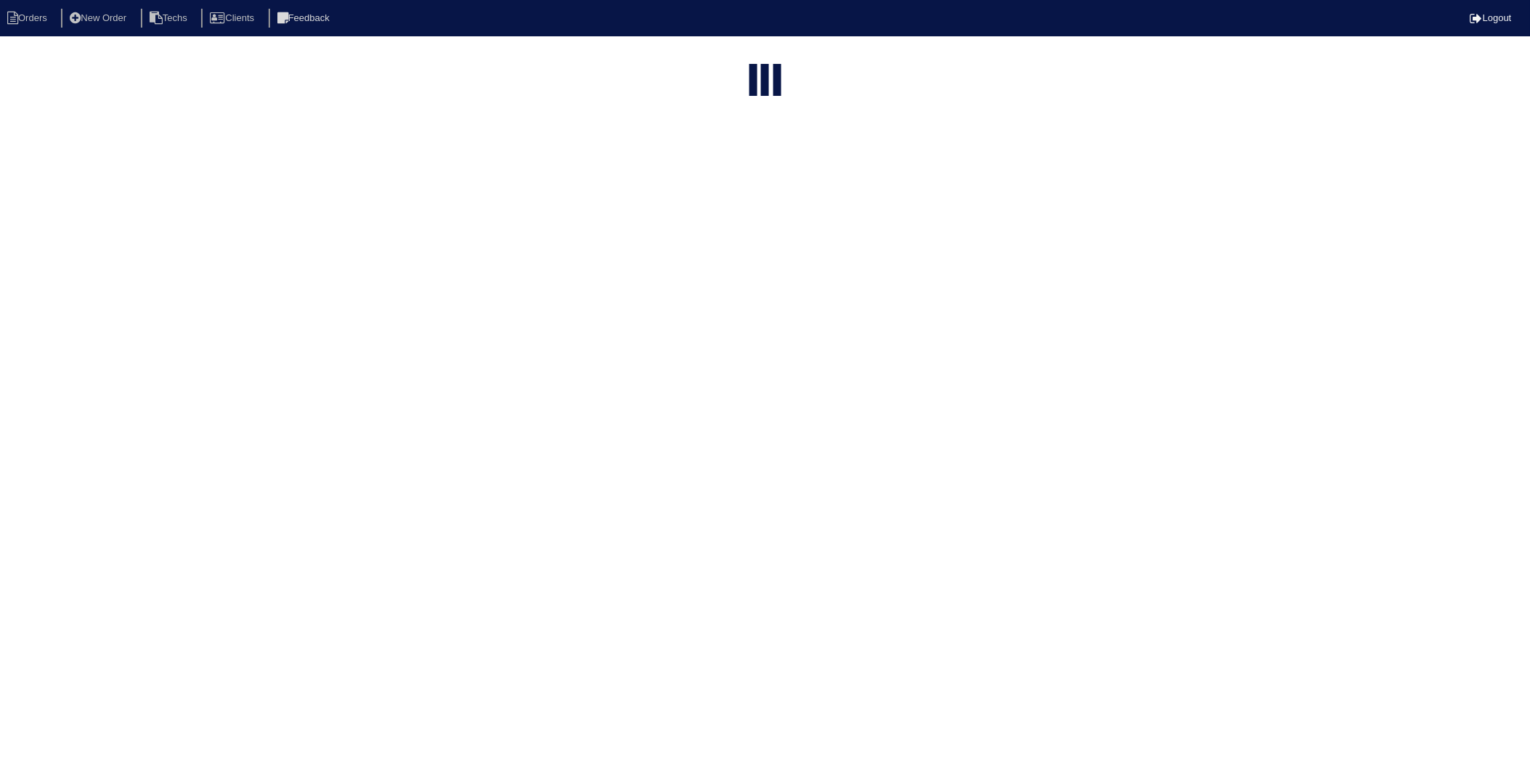
select select "need to invoice"
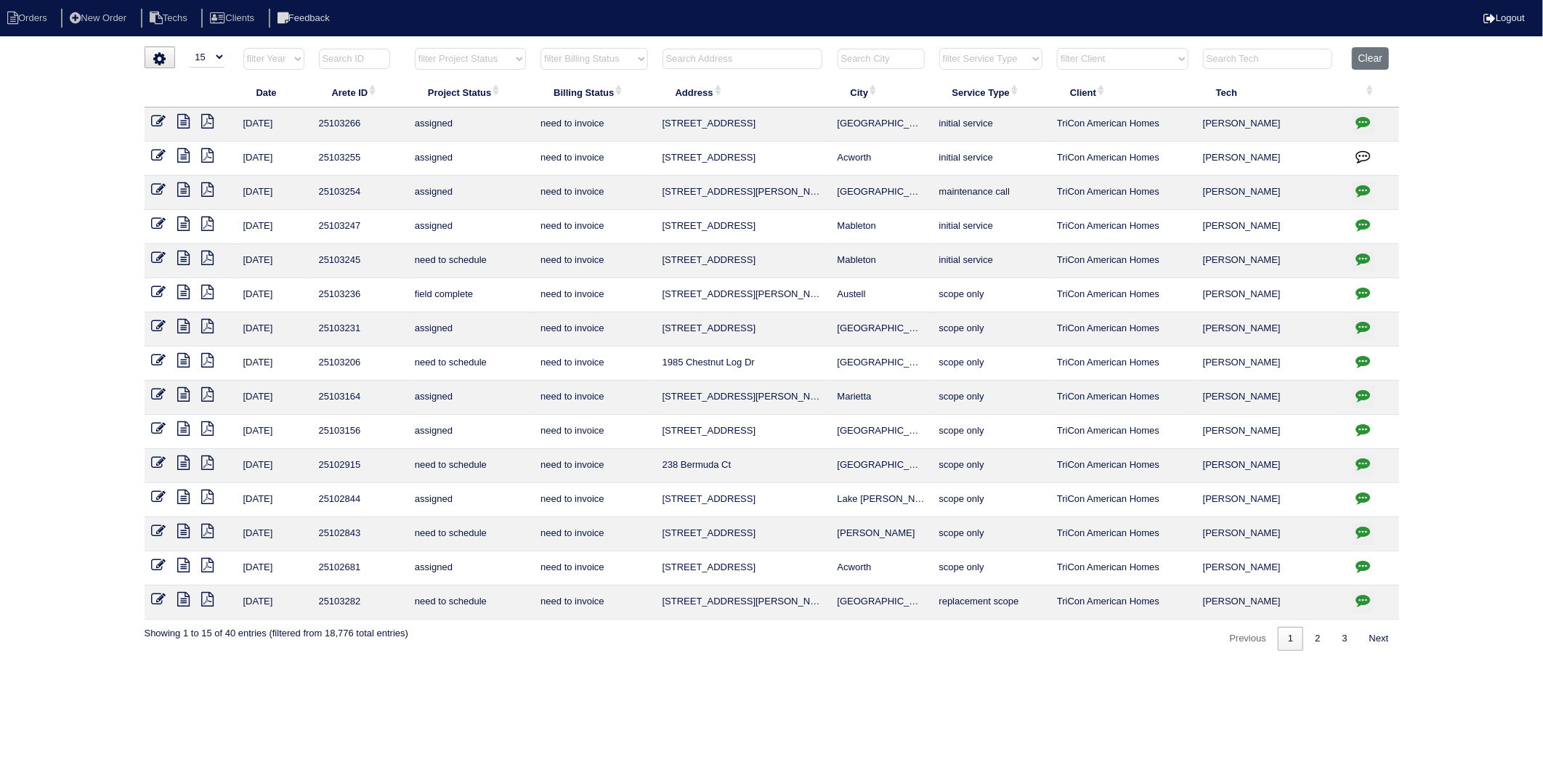
click at [162, 295] on icon at bounding box center [159, 292] width 15 height 15
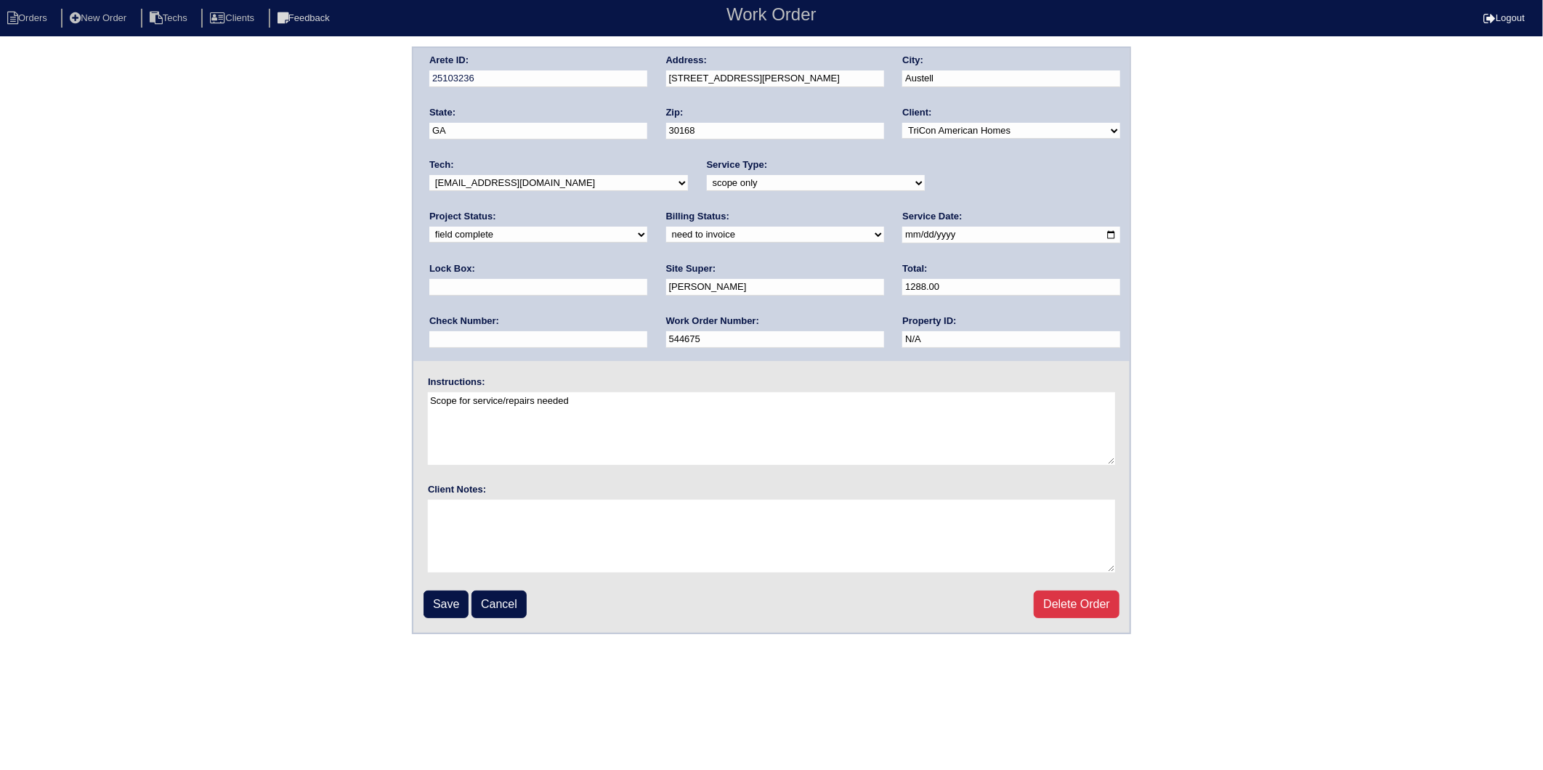
click at [666, 232] on select "need to quote quoted need to invoice invoiced paid warranty purchase order need…" at bounding box center [775, 235] width 218 height 16
select select "invoiced"
click at [666, 227] on select "need to quote quoted need to invoice invoiced paid warranty purchase order need…" at bounding box center [775, 235] width 218 height 16
drag, startPoint x: 455, startPoint y: 601, endPoint x: 404, endPoint y: 248, distance: 355.9
click at [452, 598] on input "Save" at bounding box center [445, 604] width 45 height 28
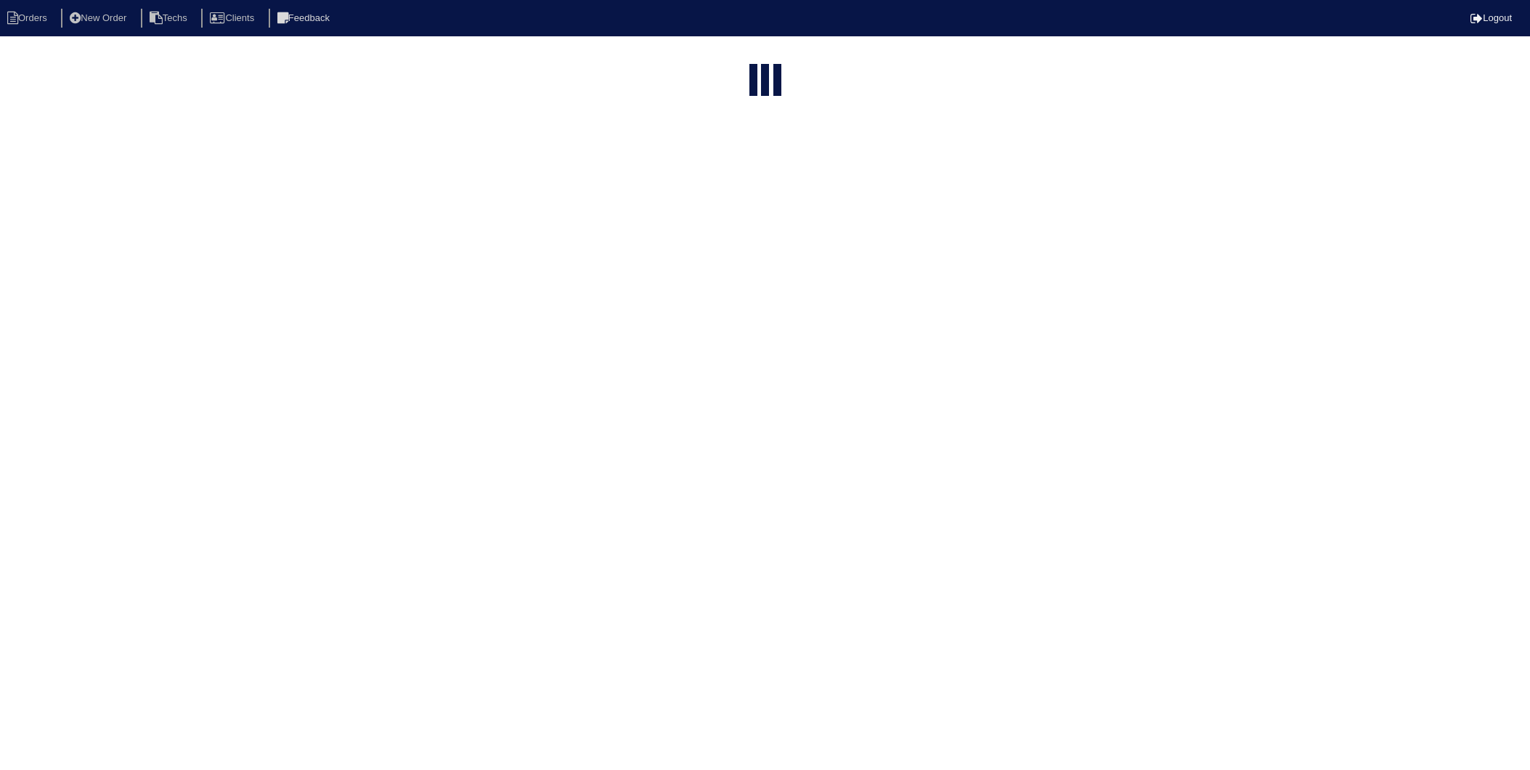
select select "15"
select select "need to invoice"
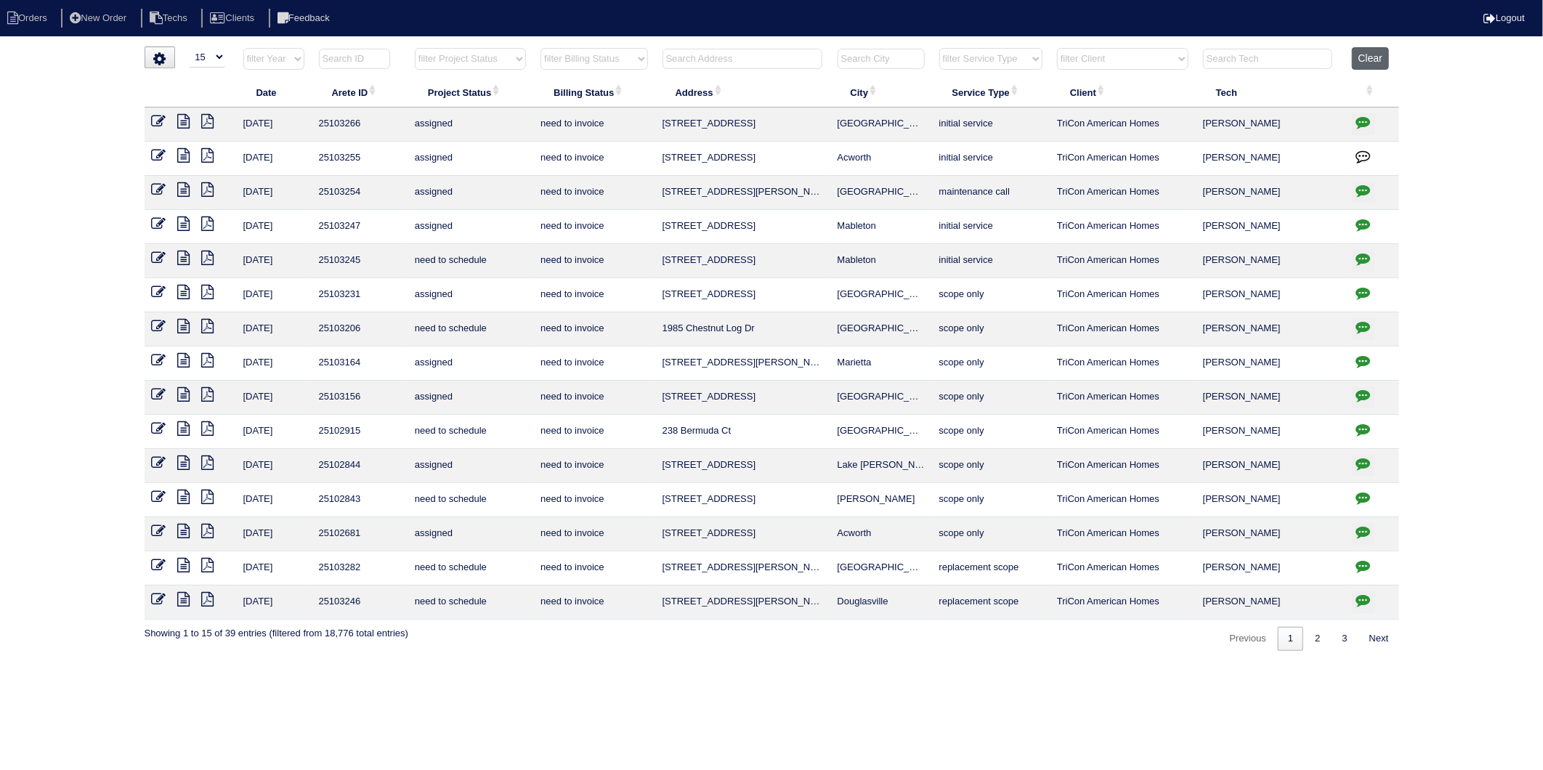
click at [1375, 54] on button "Clear" at bounding box center [1370, 58] width 37 height 23
select select
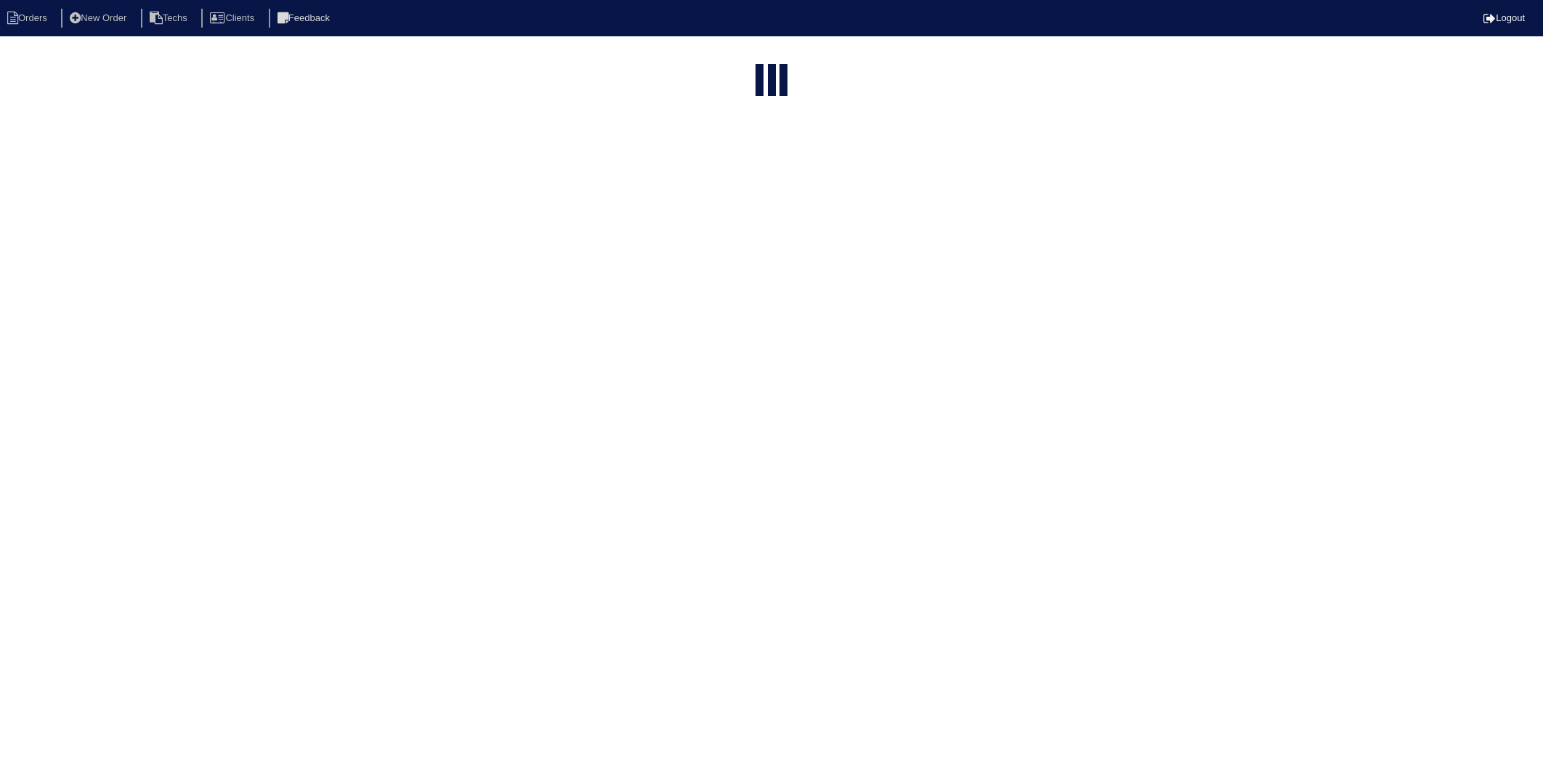
select select "15"
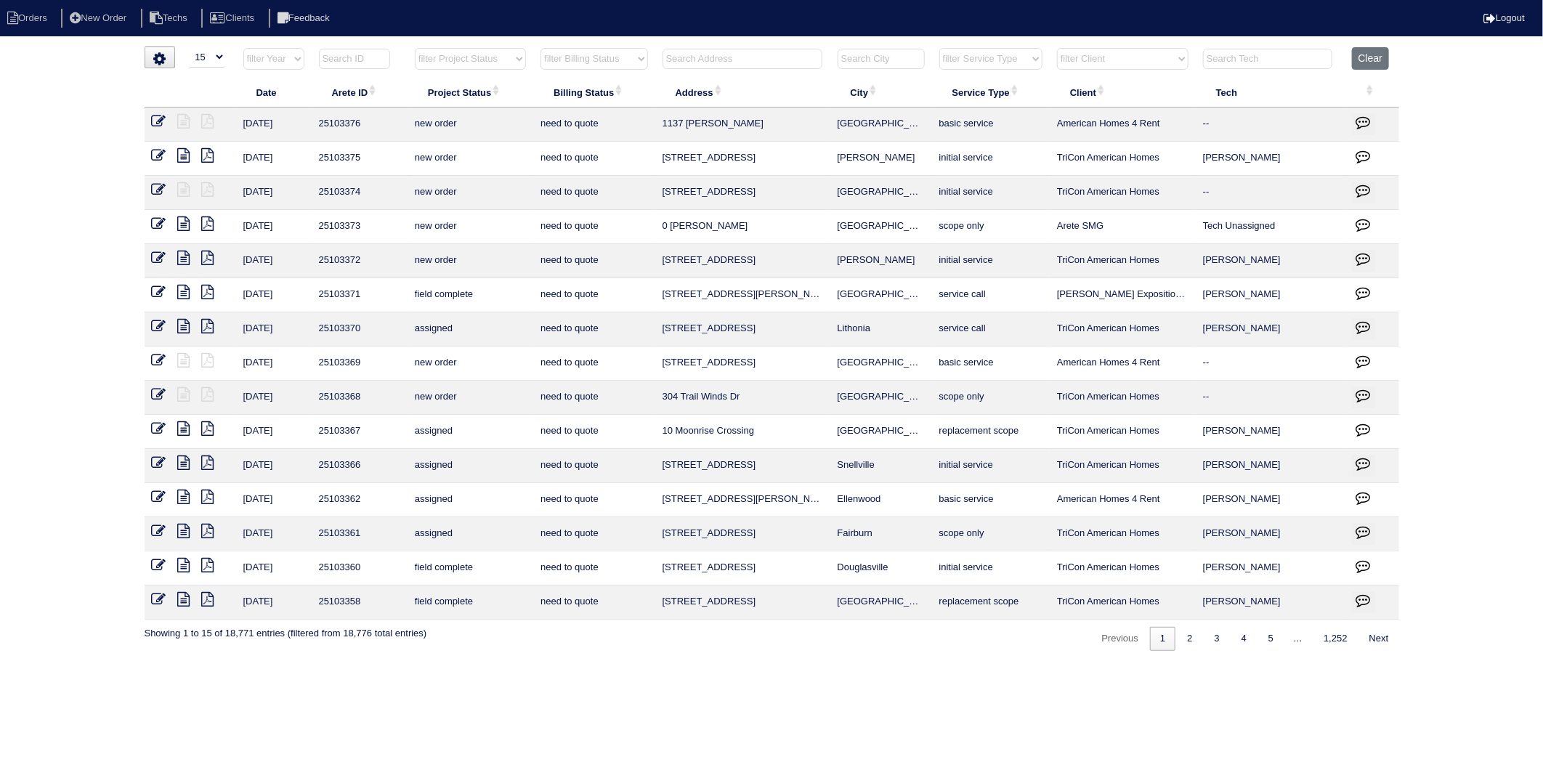
click at [639, 57] on select "filter Billing Status -- Any Billing Status -- need to quote quoted need to inv…" at bounding box center [593, 59] width 107 height 22
click at [541, 48] on select "filter Billing Status -- Any Billing Status -- need to quote quoted need to inv…" at bounding box center [593, 59] width 107 height 22
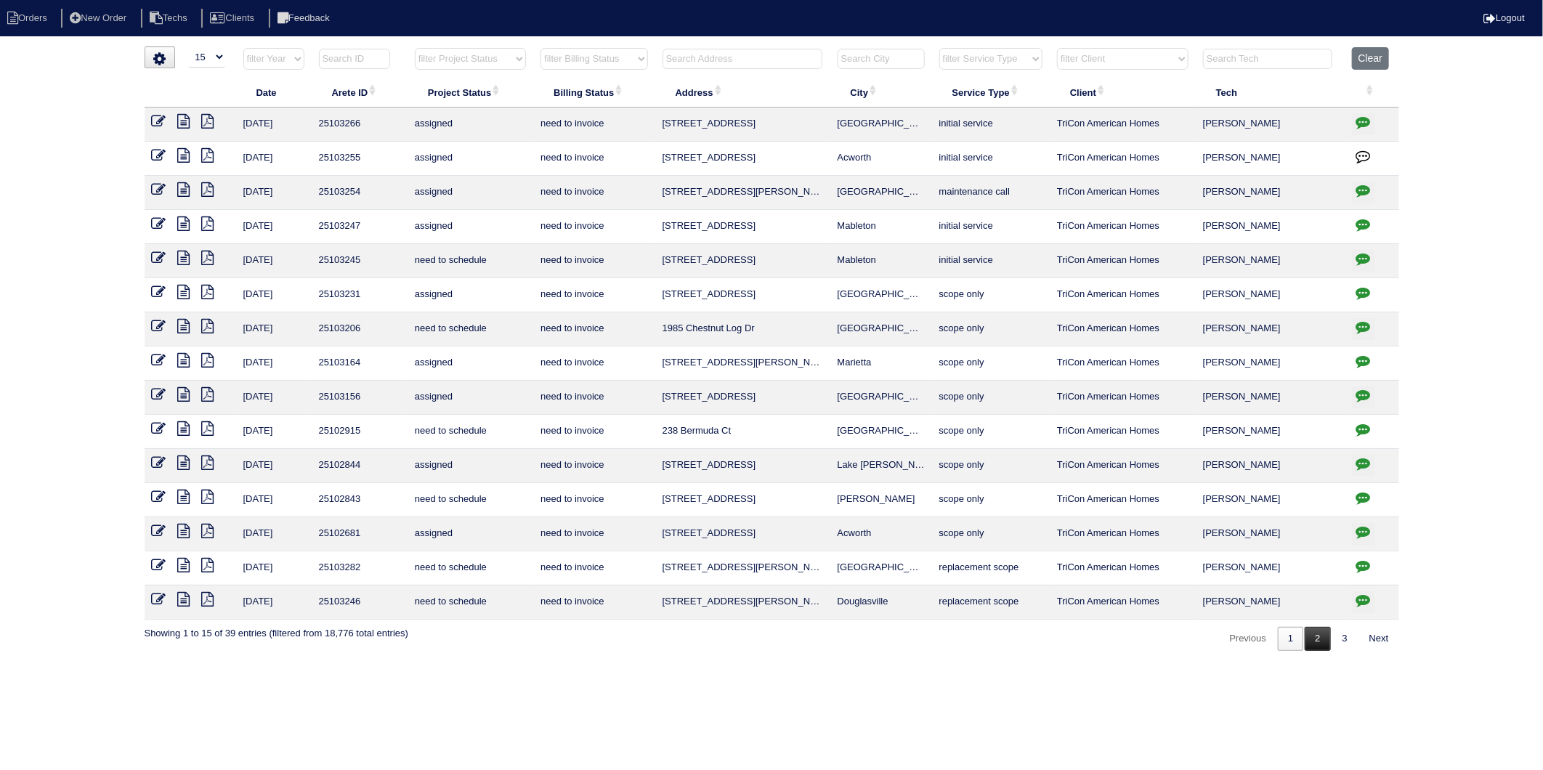
click at [1316, 642] on link "2" at bounding box center [1316, 639] width 25 height 24
select select "need to invoice"
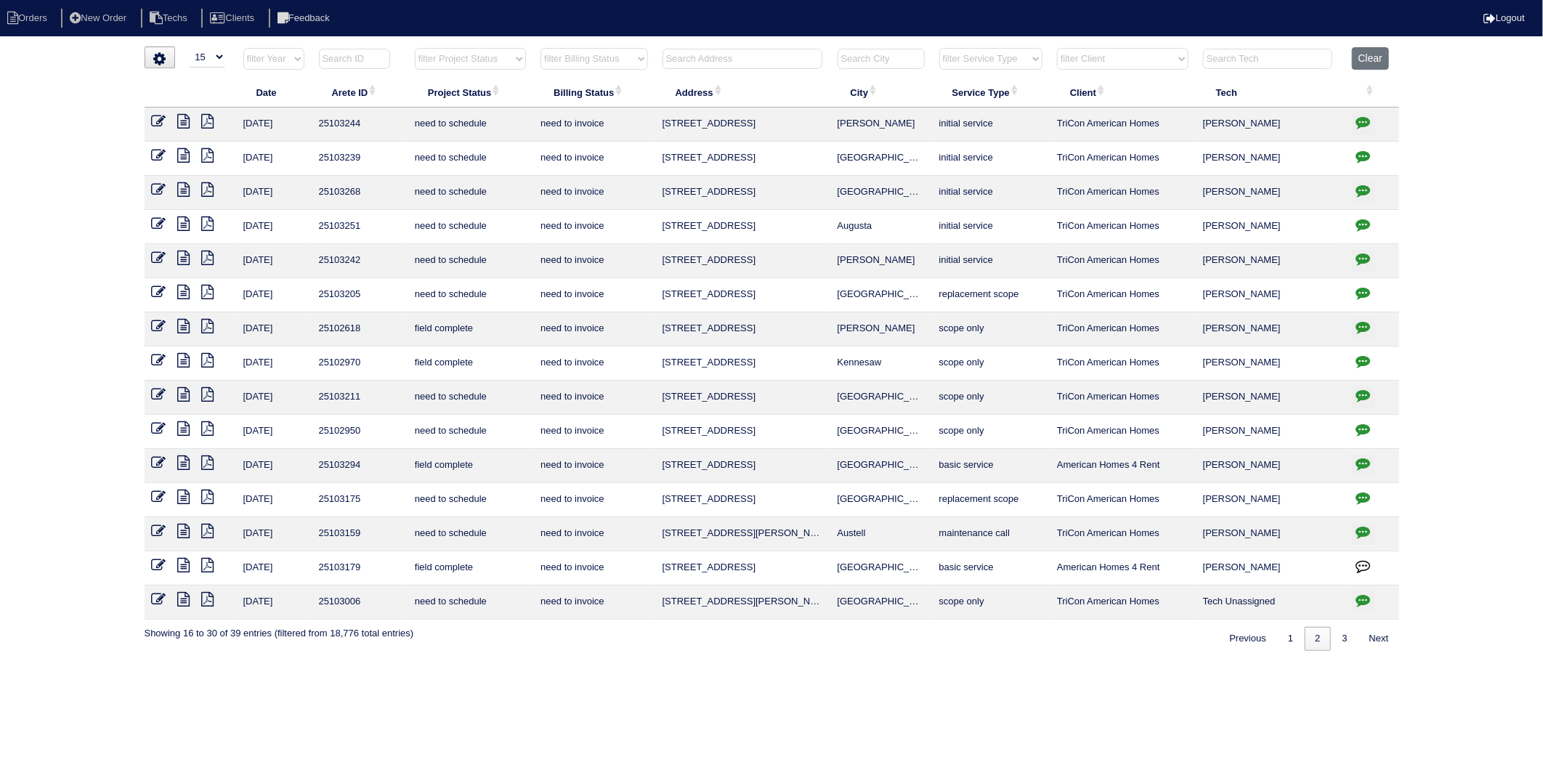
click at [705, 665] on html "Orders New Order Techs Clients Feedback Logout Orders New Order Users Clients M…" at bounding box center [771, 332] width 1543 height 665
click at [697, 55] on input "text" at bounding box center [742, 59] width 160 height 20
type input "112"
select select "need to invoice"
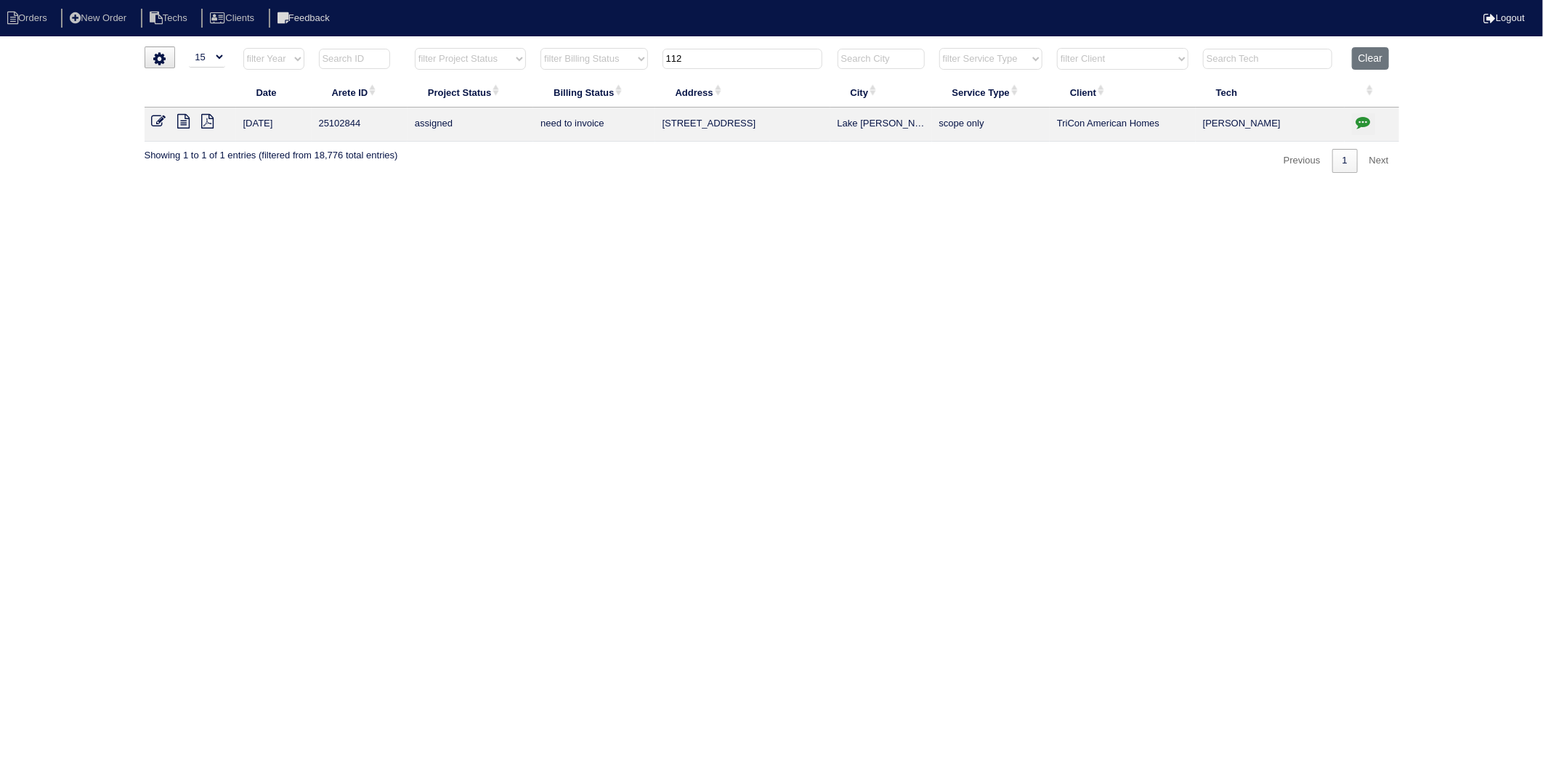
drag, startPoint x: 909, startPoint y: 234, endPoint x: 917, endPoint y: 231, distance: 9.2
click at [917, 187] on html "Orders New Order Techs Clients Feedback Logout Orders New Order Users Clients M…" at bounding box center [771, 93] width 1543 height 187
click at [1375, 54] on button "Clear" at bounding box center [1370, 58] width 37 height 23
select select
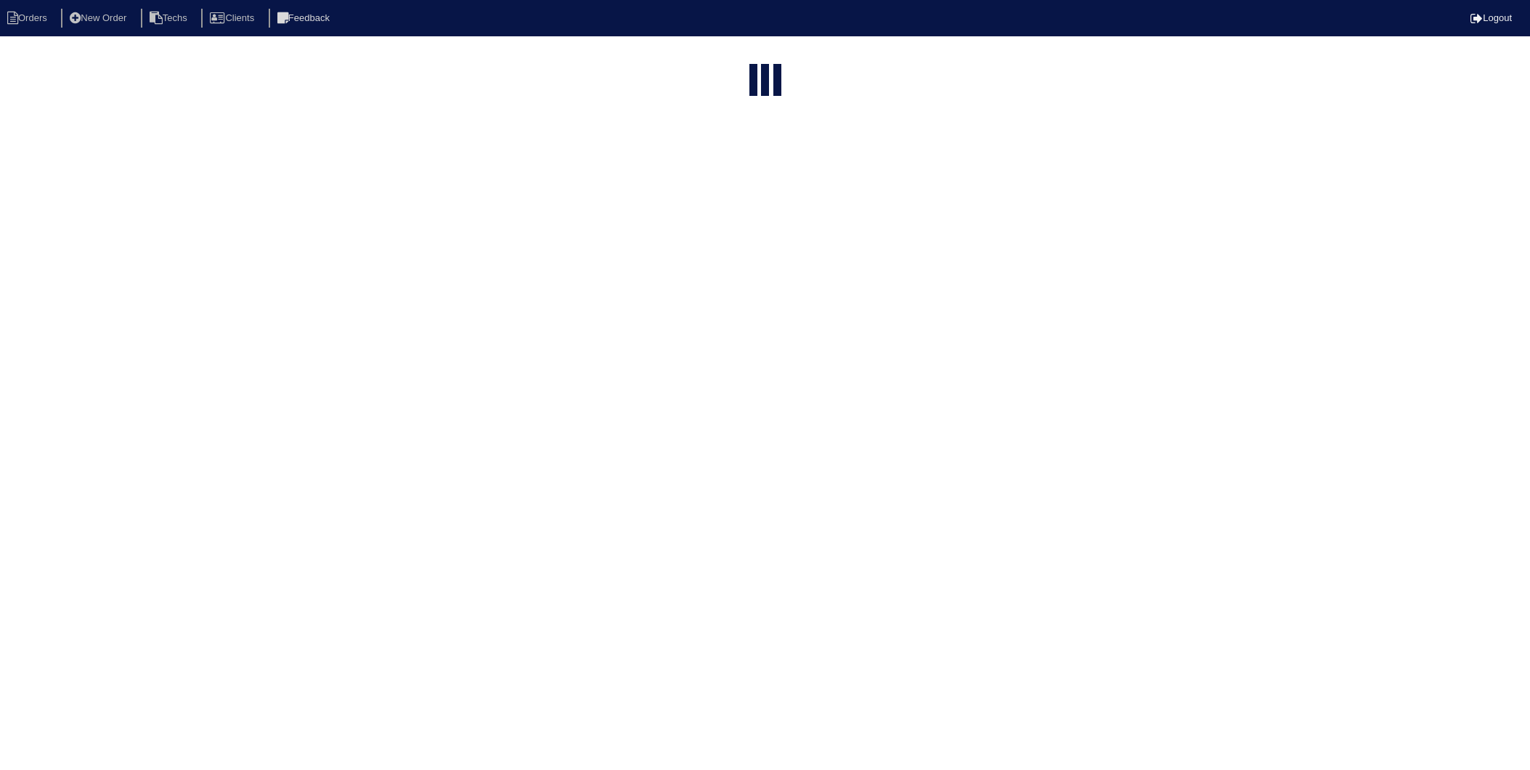
select select "15"
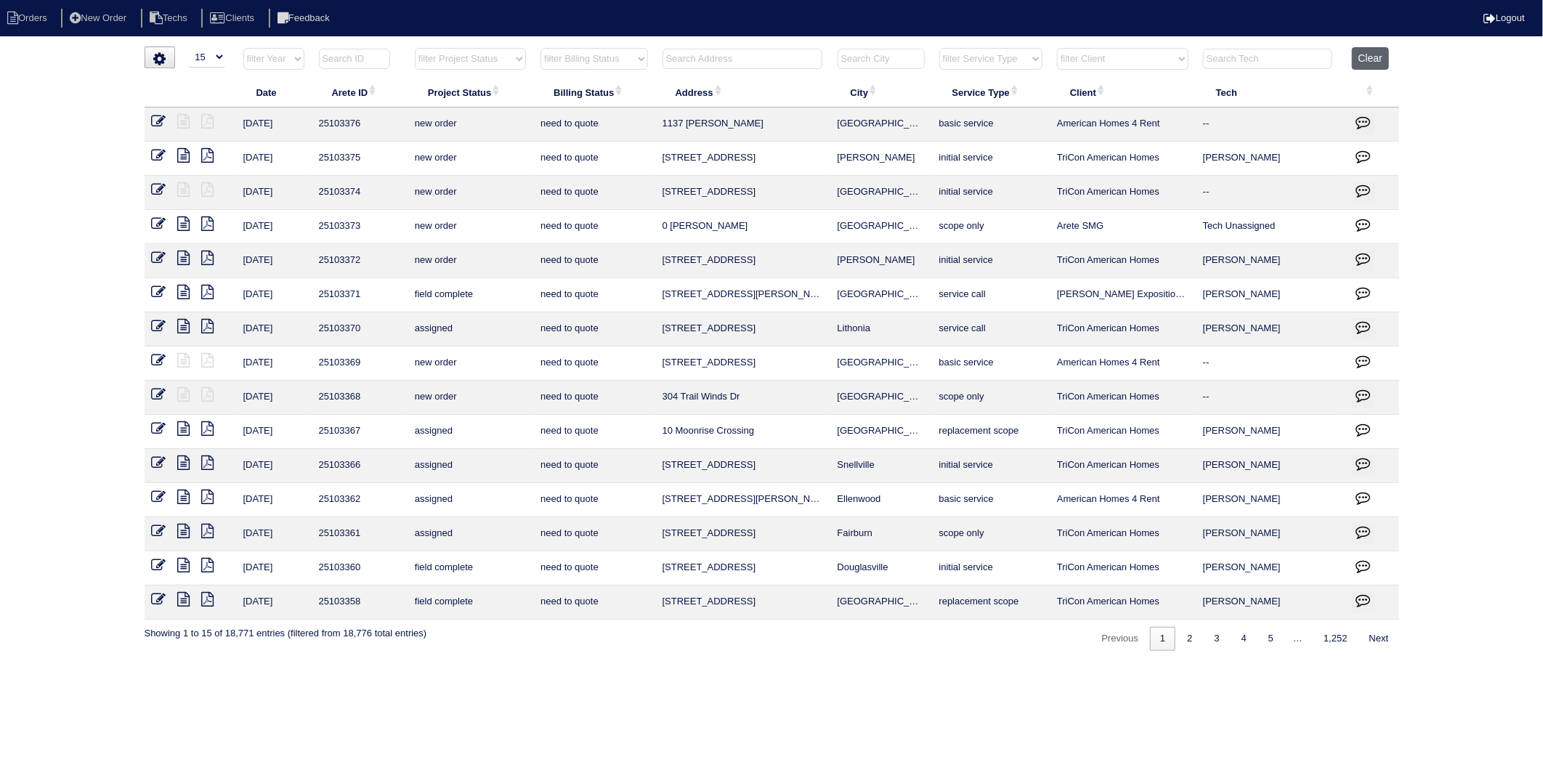
click at [1368, 60] on button "Clear" at bounding box center [1370, 58] width 37 height 23
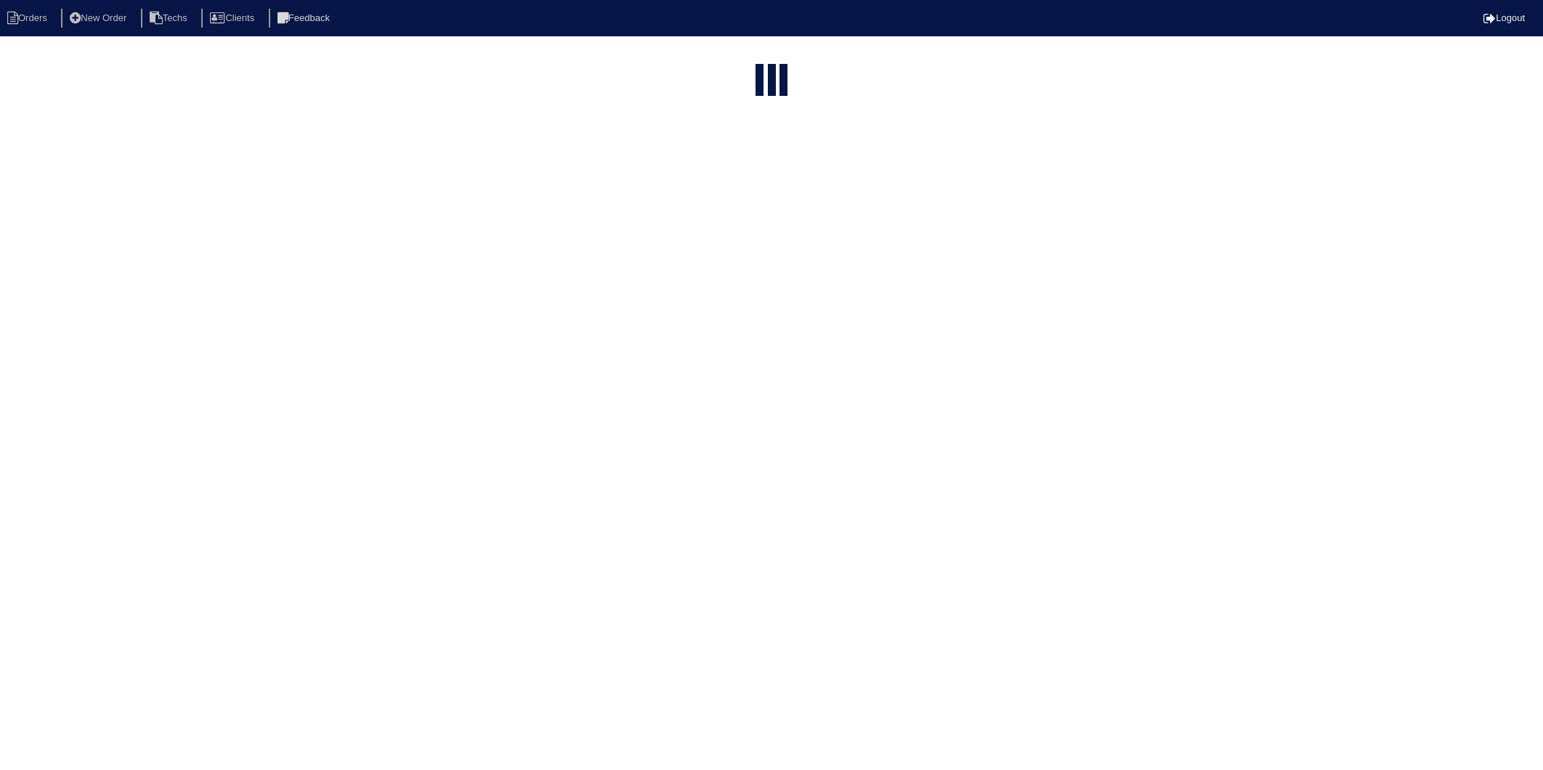
select select "15"
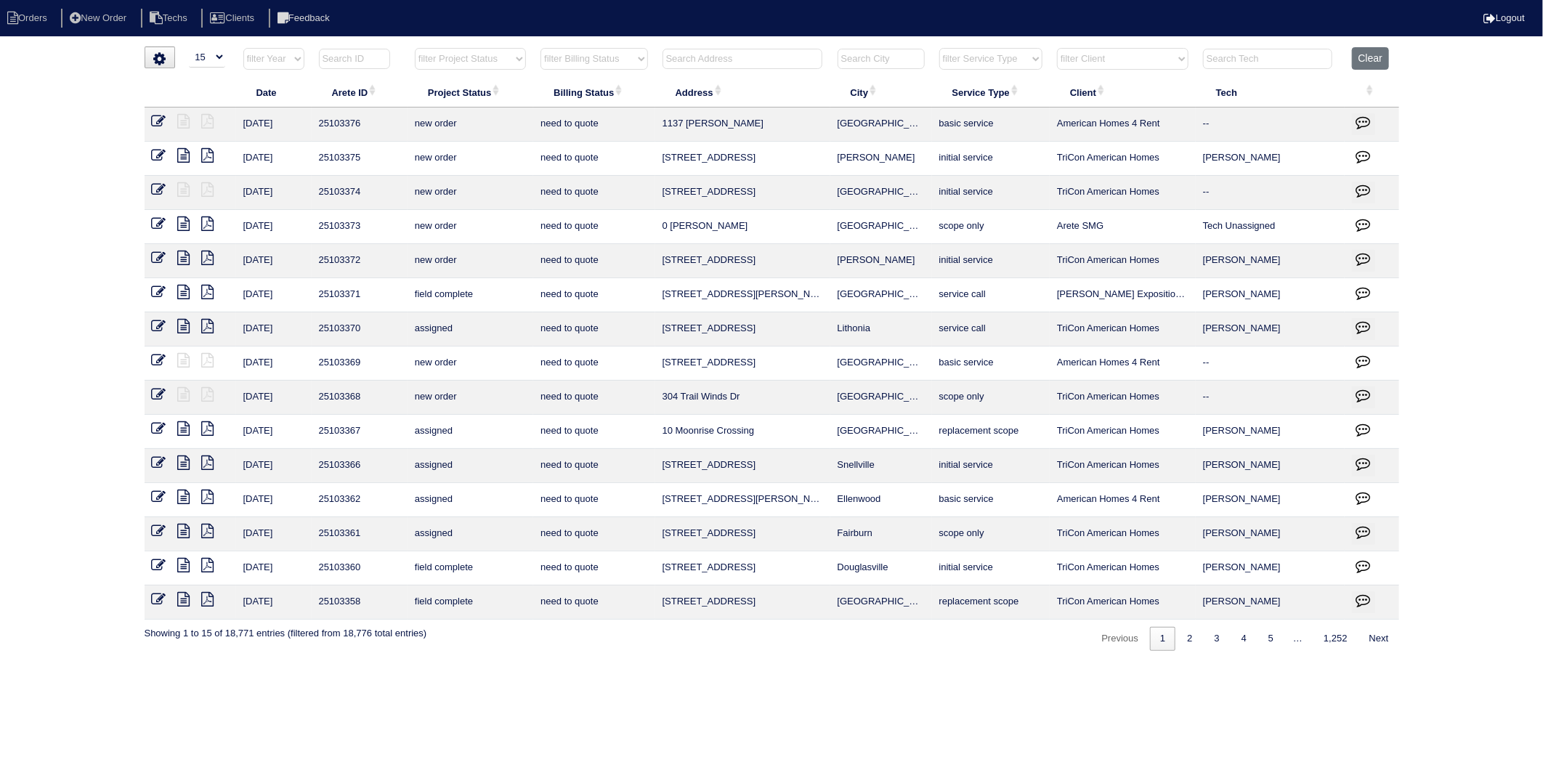
click at [691, 61] on input "text" at bounding box center [742, 59] width 160 height 20
type input "112"
